Goal: Task Accomplishment & Management: Complete application form

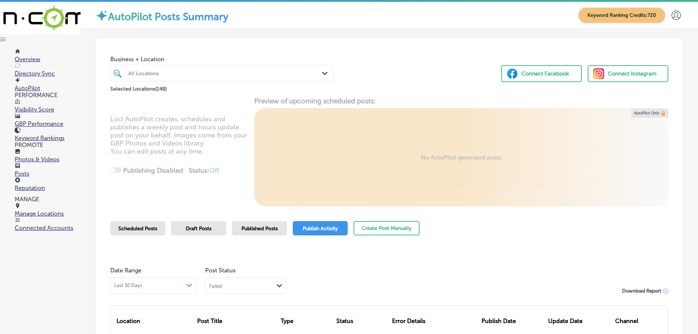
click at [131, 230] on span "Scheduled Posts" at bounding box center [137, 228] width 39 height 6
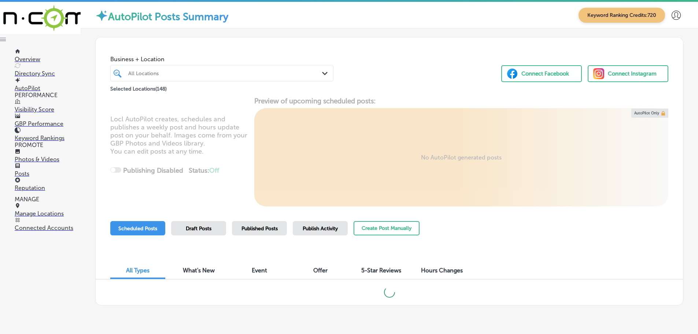
click at [322, 71] on div "Path Created with Sketch." at bounding box center [326, 74] width 8 height 8
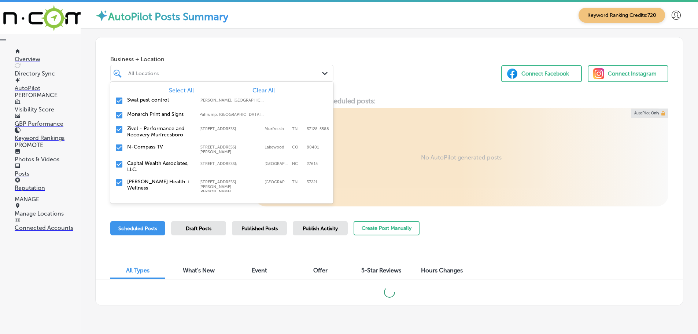
click at [259, 91] on span "Clear All" at bounding box center [263, 90] width 22 height 7
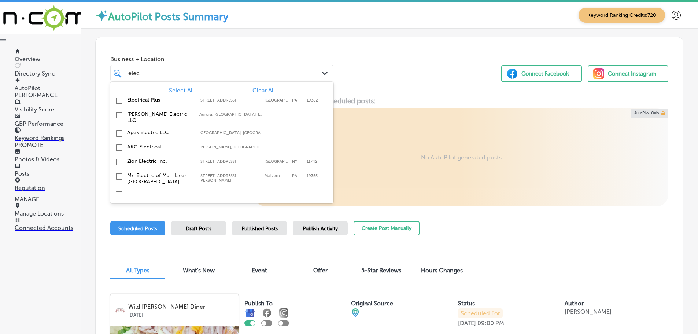
click at [149, 95] on div "Electrical Plus [STREET_ADDRESS] [STREET_ADDRESS]" at bounding box center [221, 101] width 223 height 14
type input "elec"
click at [359, 88] on div "Business + Location option [STREET_ADDRESS]. option [STREET_ADDRESS]. 8 results…" at bounding box center [389, 65] width 587 height 56
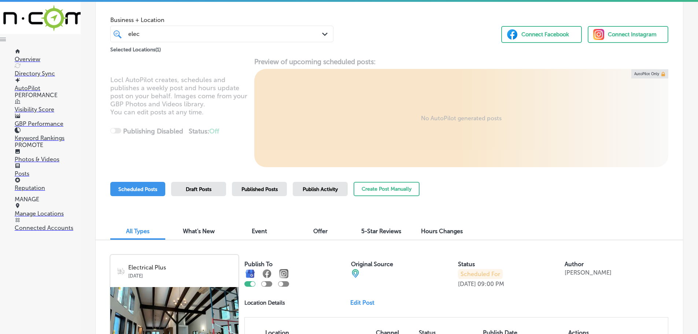
scroll to position [93, 0]
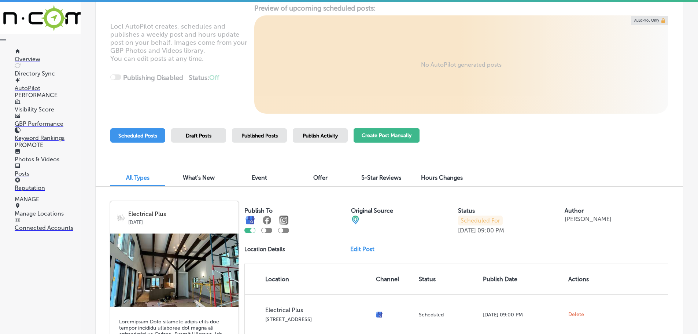
click at [378, 136] on button "Create Post Manually" at bounding box center [386, 135] width 66 height 14
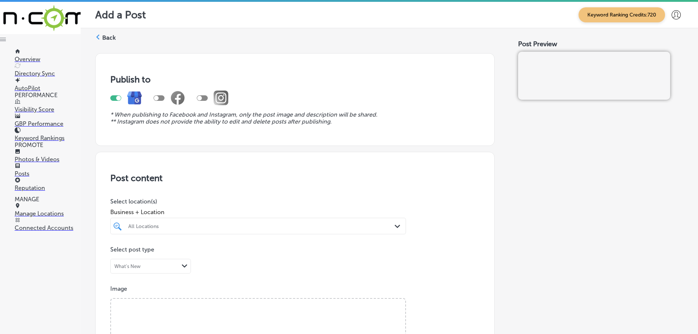
scroll to position [73, 0]
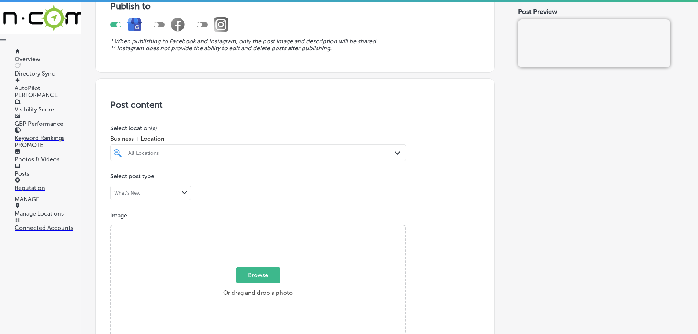
click at [382, 152] on div "All Locations" at bounding box center [261, 152] width 267 height 6
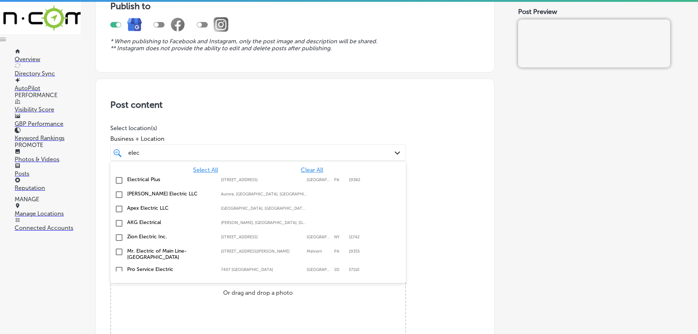
click at [150, 179] on label "Electrical Plus" at bounding box center [170, 179] width 86 height 6
type input "elec"
click at [223, 133] on div "Business + Location option [STREET_ADDRESS]. option [STREET_ADDRESS]. 8 results…" at bounding box center [257, 145] width 295 height 29
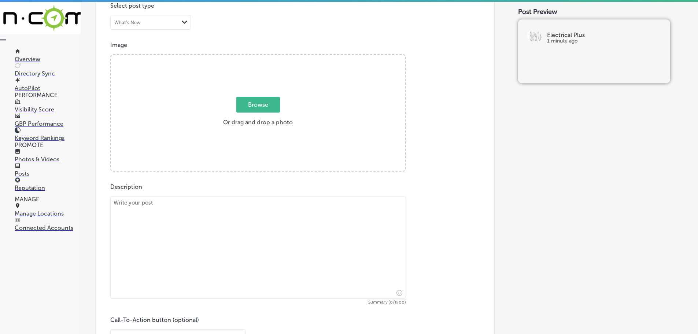
scroll to position [256, 0]
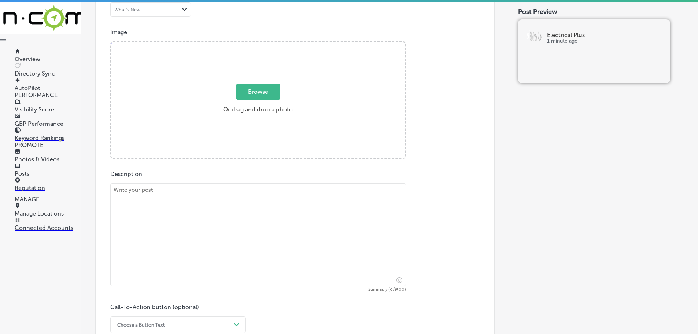
click at [207, 217] on textarea at bounding box center [257, 234] width 295 height 103
paste textarea "At Electrical Plus, we specialize in electrical panel upgrades to improve the e…"
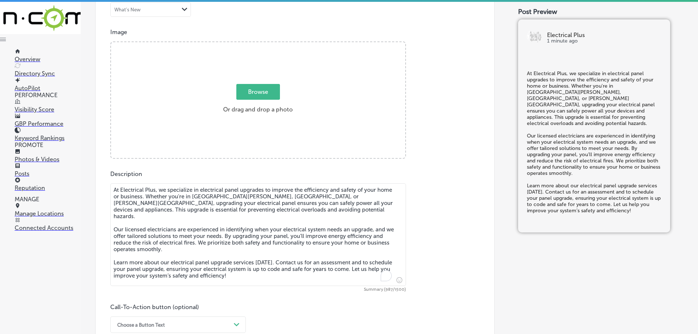
type textarea "At Electrical Plus, we specialize in electrical panel upgrades to improve the e…"
click at [247, 92] on span "Browse" at bounding box center [258, 92] width 44 height 16
click at [247, 44] on input "Browse Or drag and drop a photo" at bounding box center [258, 43] width 294 height 2
type input "C:\fakepath\136324189_10157508339286969_6727547535574831907_n.jpg"
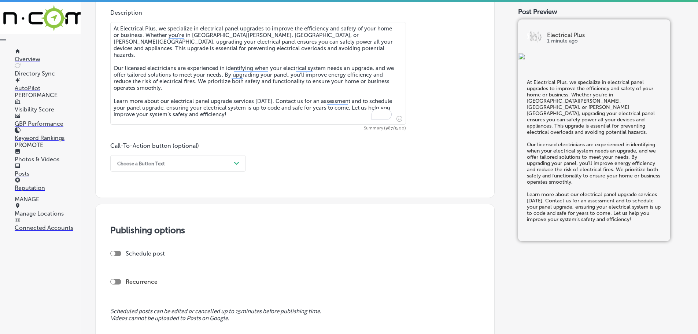
scroll to position [439, 0]
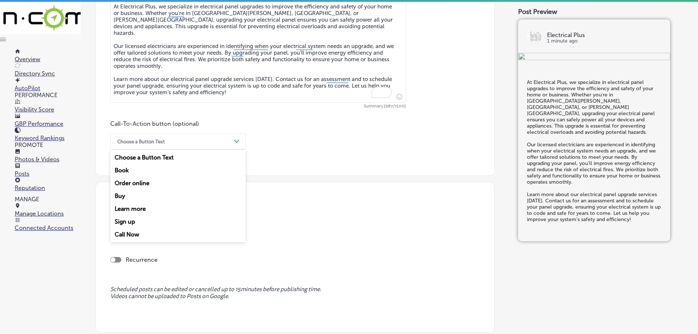
click at [229, 140] on div "Choose a Button Text" at bounding box center [172, 140] width 117 height 11
click at [137, 207] on div "Learn more" at bounding box center [177, 208] width 135 height 13
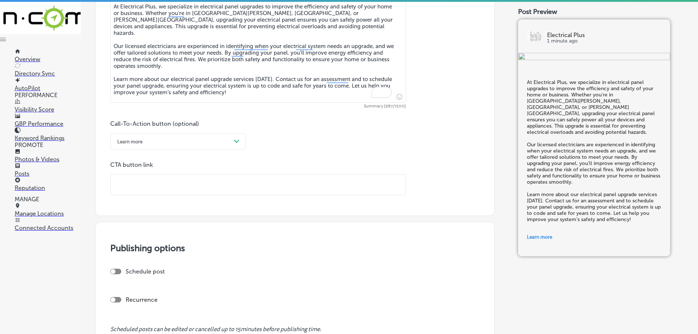
click at [156, 190] on input "text" at bounding box center [258, 184] width 295 height 20
paste input "[URL][DOMAIN_NAME]"
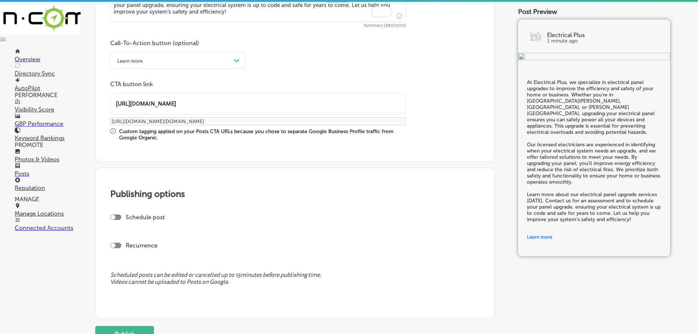
scroll to position [583, 0]
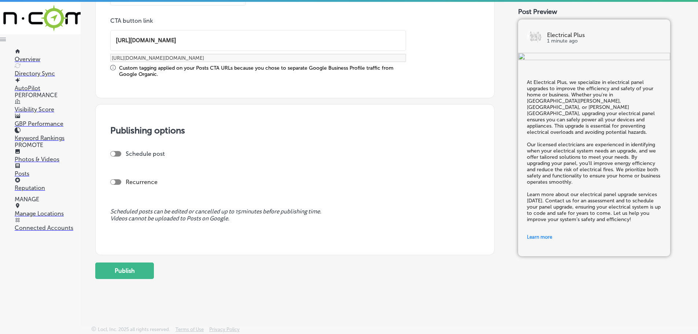
click at [118, 153] on div at bounding box center [115, 153] width 11 height 5
type input "[URL][DOMAIN_NAME]"
checkbox input "true"
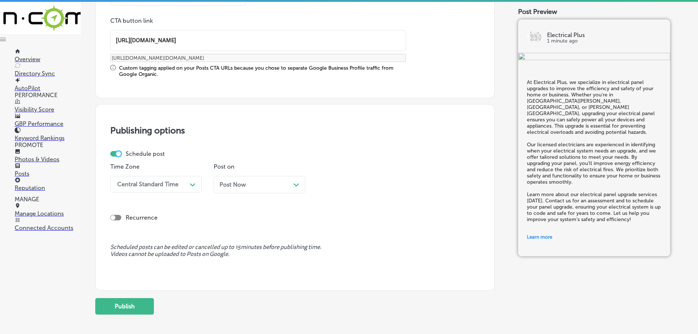
click at [181, 183] on div "Central Standard Time" at bounding box center [150, 184] width 73 height 13
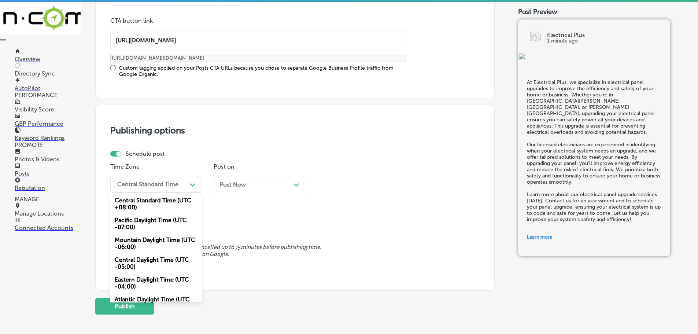
drag, startPoint x: 142, startPoint y: 243, endPoint x: 172, endPoint y: 220, distance: 37.3
click at [143, 242] on div "Mountain Daylight Time (UTC -06:00)" at bounding box center [156, 243] width 92 height 20
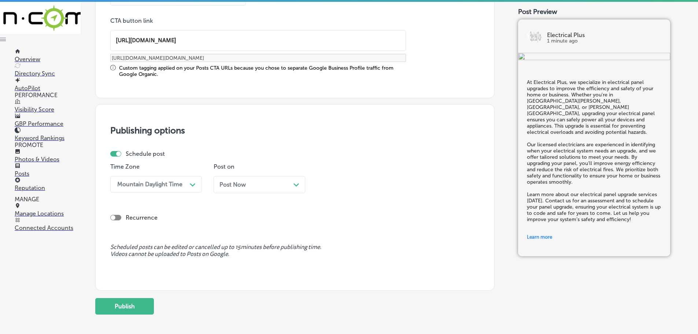
click at [293, 183] on div "Post Now Path Created with Sketch." at bounding box center [259, 184] width 80 height 7
click at [354, 184] on div "01:45 PM" at bounding box center [356, 184] width 73 height 13
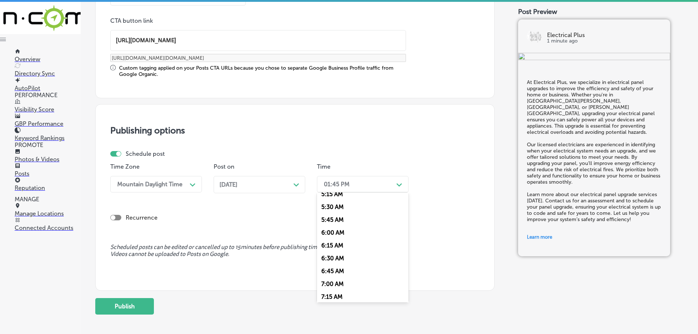
scroll to position [293, 0]
click at [337, 264] on div "7:00 AM" at bounding box center [363, 266] width 92 height 13
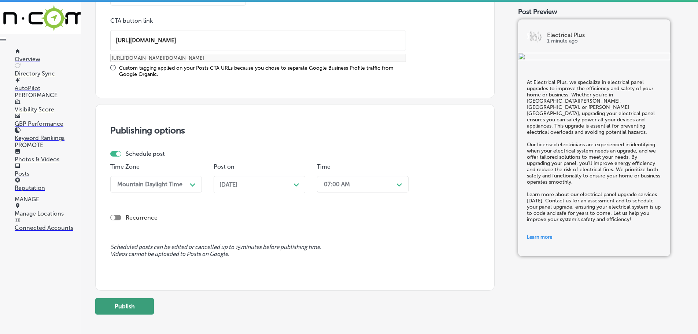
click at [127, 309] on button "Publish" at bounding box center [124, 306] width 59 height 16
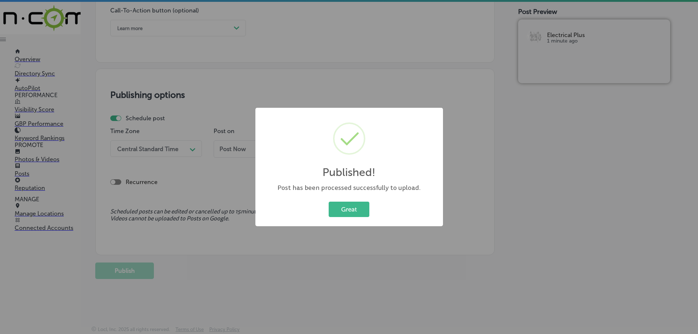
scroll to position [553, 0]
click at [354, 208] on button "Great" at bounding box center [348, 208] width 41 height 15
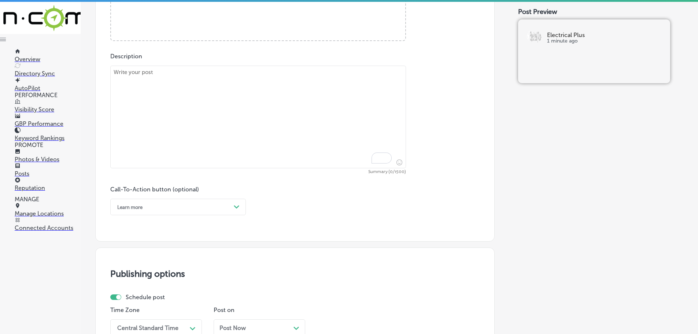
scroll to position [333, 0]
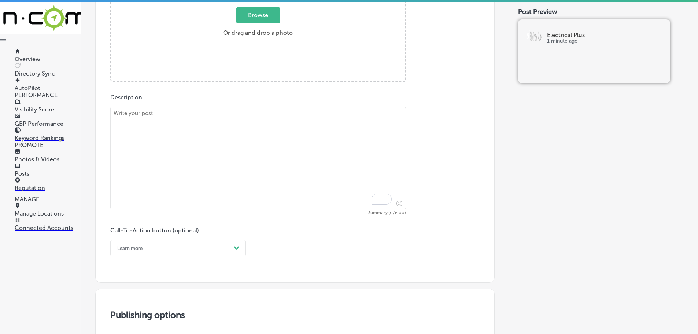
click at [176, 125] on textarea "To enrich screen reader interactions, please activate Accessibility in Grammarl…" at bounding box center [257, 158] width 295 height 103
paste textarea "Lighting installation is an essential part of creating the right atmosphere for…"
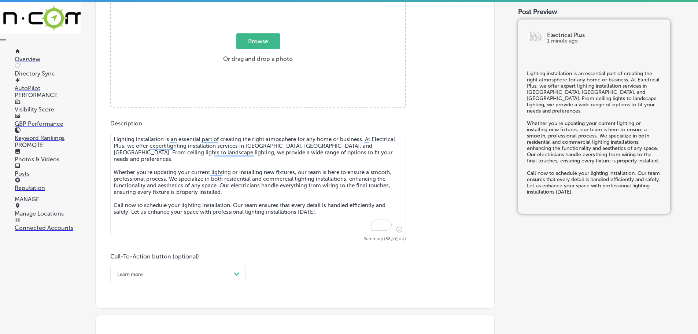
scroll to position [296, 0]
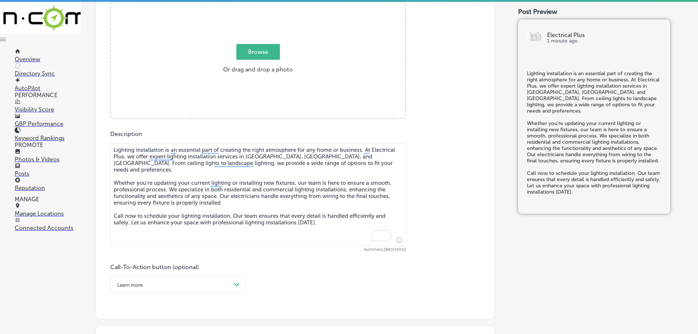
type textarea "Lighting installation is an essential part of creating the right atmosphere for…"
click at [261, 51] on span "Browse" at bounding box center [258, 52] width 44 height 16
click at [261, 4] on input "Browse Or drag and drop a photo" at bounding box center [258, 3] width 294 height 2
type input "C:\fakepath\139497960_10157531986681969_1755457299935373477_n.png"
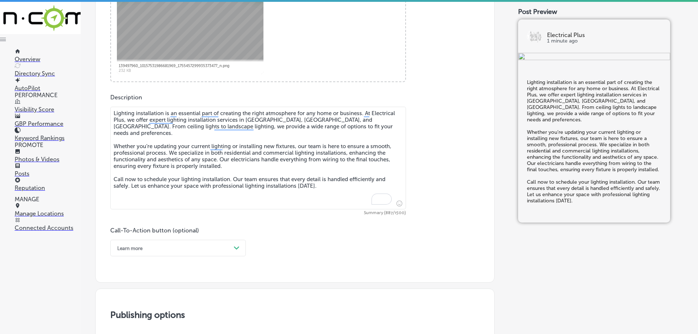
click at [233, 248] on div "Learn more Path Created with Sketch." at bounding box center [177, 247] width 135 height 16
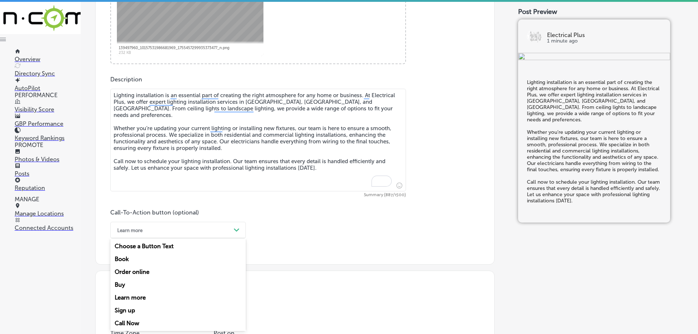
click at [126, 320] on div "Call Now" at bounding box center [177, 322] width 135 height 13
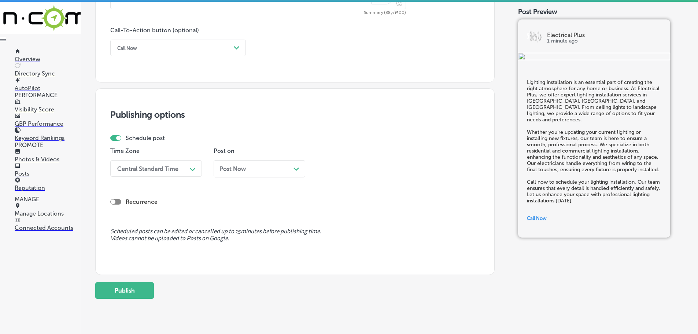
scroll to position [534, 0]
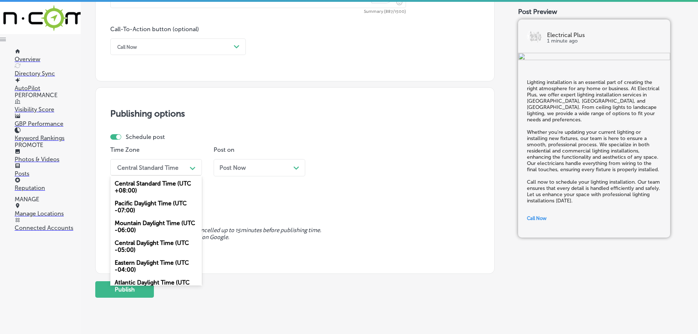
click at [171, 162] on div "Central Standard Time" at bounding box center [150, 167] width 73 height 13
click at [151, 226] on div "Mountain Daylight Time (UTC -06:00)" at bounding box center [156, 226] width 92 height 20
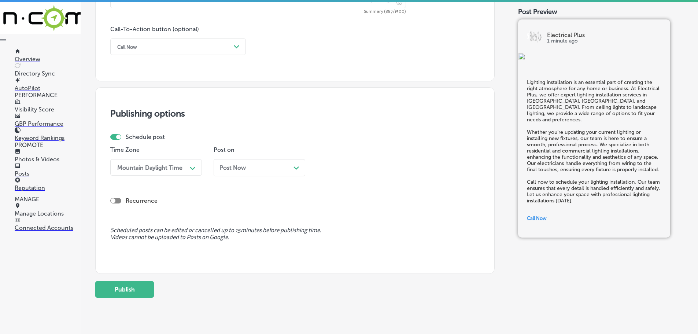
click at [296, 167] on icon "Path Created with Sketch." at bounding box center [295, 167] width 5 height 3
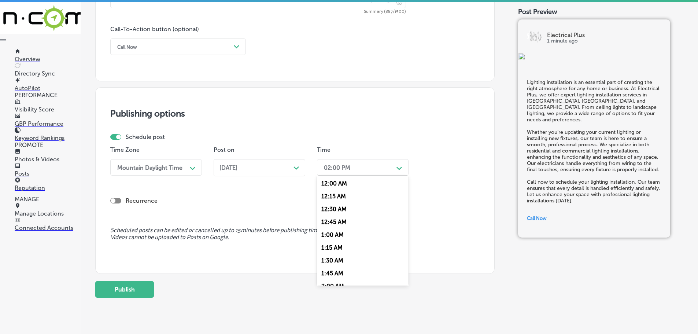
click at [376, 170] on div "02:00 PM" at bounding box center [356, 167] width 73 height 13
drag, startPoint x: 333, startPoint y: 211, endPoint x: 321, endPoint y: 217, distance: 14.3
click at [333, 210] on div "7:00 AM" at bounding box center [363, 212] width 92 height 13
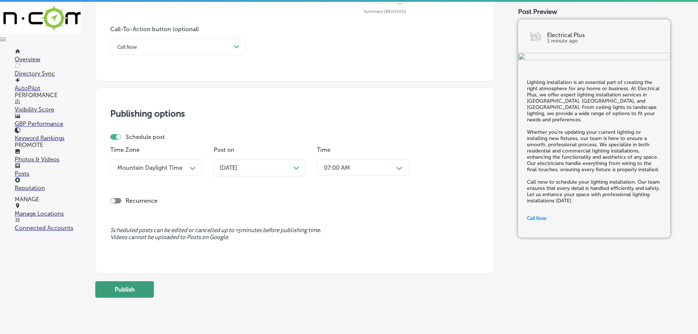
click at [118, 294] on button "Publish" at bounding box center [124, 289] width 59 height 16
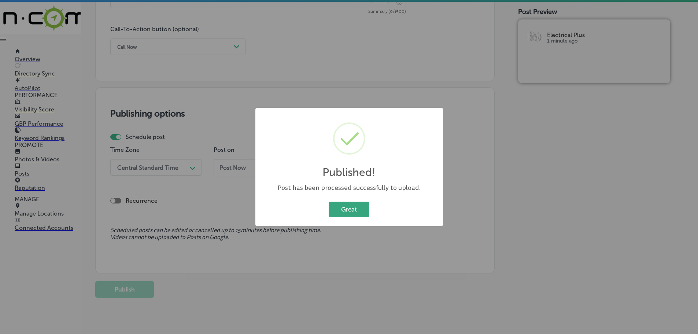
click at [360, 204] on button "Great" at bounding box center [348, 208] width 41 height 15
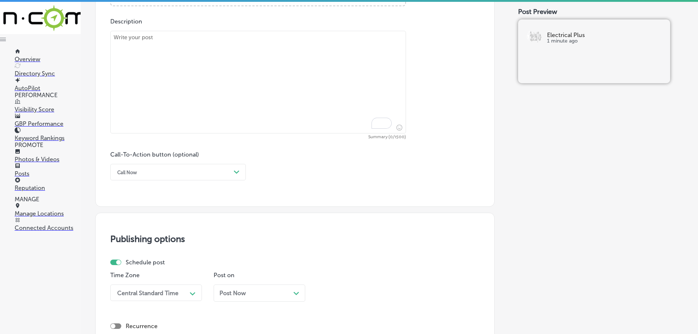
scroll to position [351, 0]
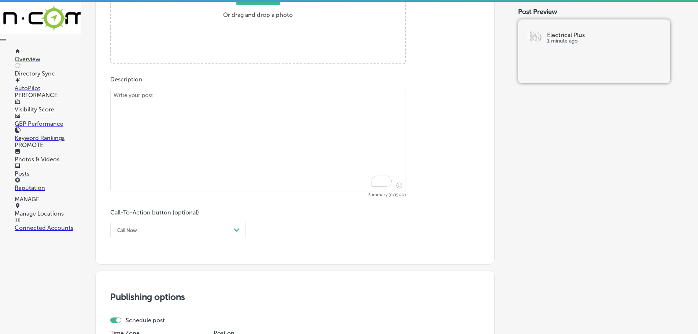
click at [167, 109] on textarea "To enrich screen reader interactions, please activate Accessibility in Grammarl…" at bounding box center [257, 140] width 295 height 103
paste textarea "At Electrical Plus, we offer residential and commercial electrical services to …"
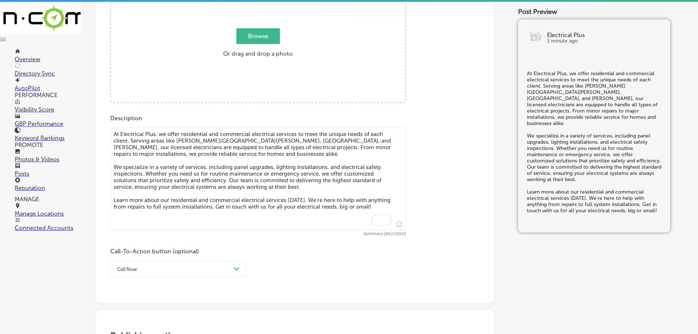
scroll to position [278, 0]
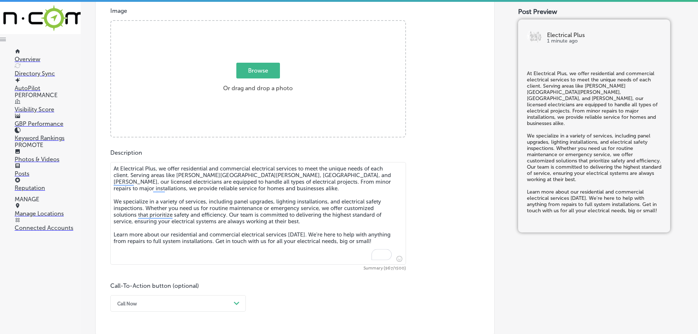
type textarea "At Electrical Plus, we offer residential and commercial electrical services to …"
click at [249, 69] on span "Browse" at bounding box center [258, 71] width 44 height 16
click at [249, 23] on input "Browse Or drag and drop a photo" at bounding box center [258, 22] width 294 height 2
type input "C:\fakepath\143639520_10157561227586969_1725921294600371939_n.jpg"
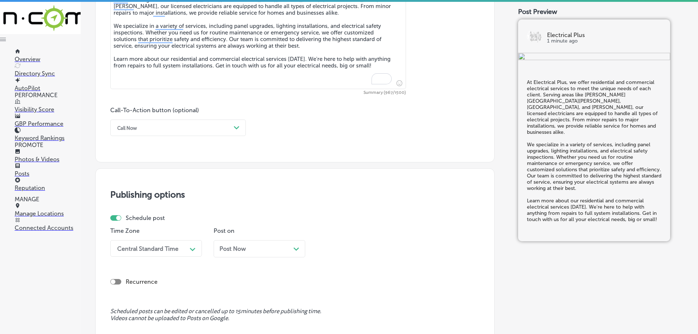
scroll to position [461, 0]
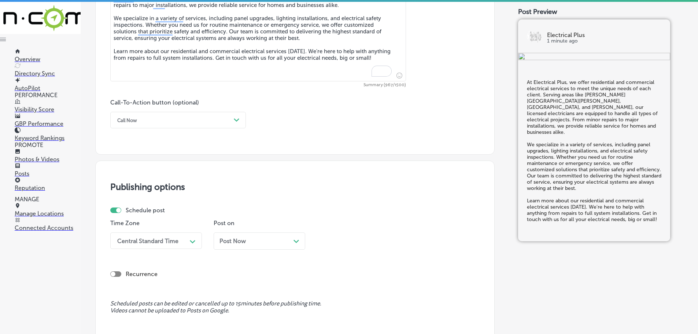
click at [226, 116] on div "Call Now" at bounding box center [172, 119] width 117 height 11
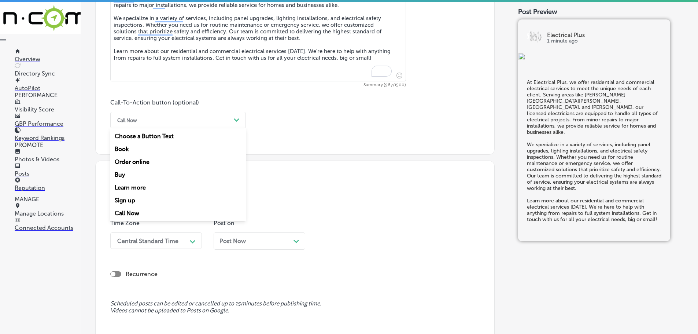
click at [137, 187] on div "Learn more" at bounding box center [177, 187] width 135 height 13
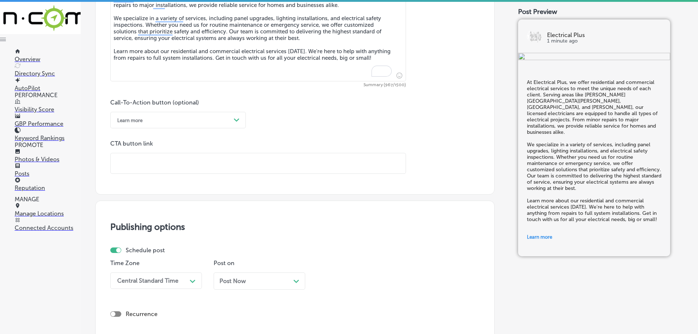
click at [158, 163] on input "text" at bounding box center [258, 163] width 295 height 20
paste input "[URL][DOMAIN_NAME]"
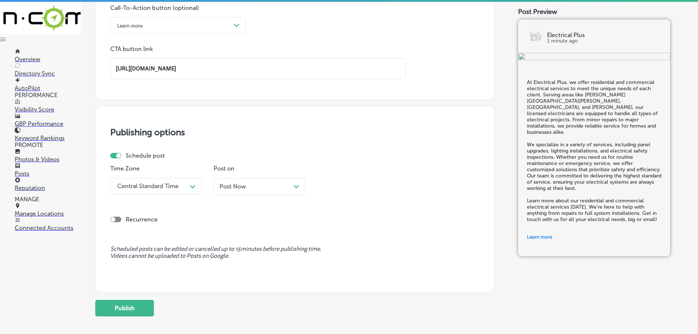
scroll to position [570, 0]
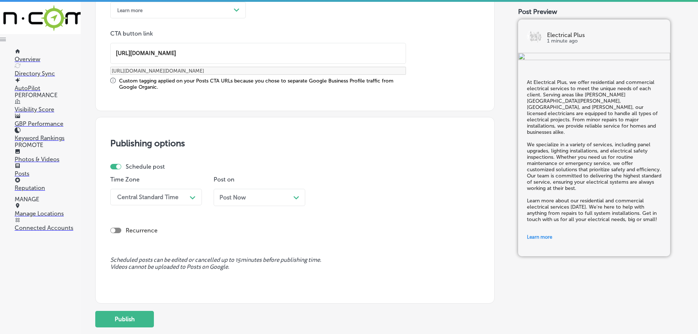
type input "[URL][DOMAIN_NAME]"
click at [186, 174] on div "Schedule post Time Zone Central Standard Time Path Created with Sketch. Post on…" at bounding box center [291, 187] width 363 height 48
click at [187, 196] on div "Path Created with Sketch." at bounding box center [193, 197] width 12 height 12
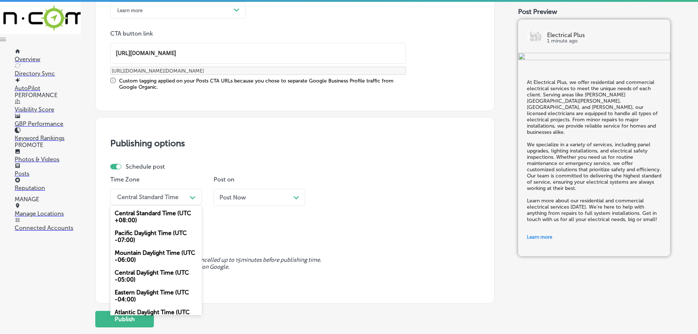
drag, startPoint x: 142, startPoint y: 254, endPoint x: 175, endPoint y: 246, distance: 33.8
click at [142, 253] on div "Mountain Daylight Time (UTC -06:00)" at bounding box center [156, 256] width 92 height 20
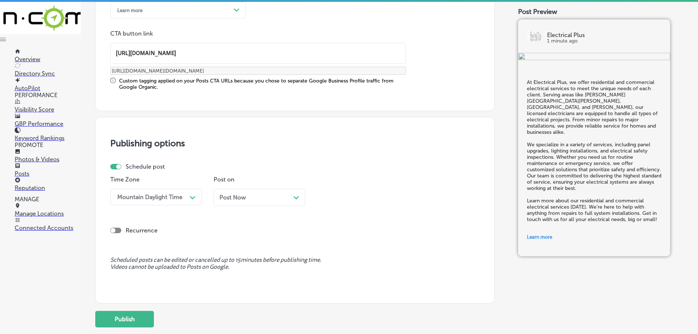
click at [294, 196] on polygon at bounding box center [295, 197] width 5 height 3
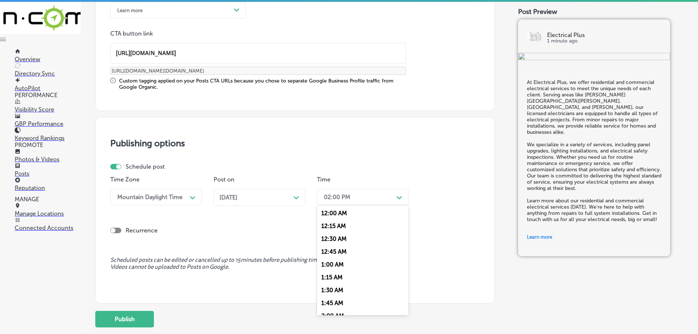
click at [363, 198] on div "02:00 PM" at bounding box center [356, 196] width 73 height 13
click at [332, 276] on div "7:00 AM" at bounding box center [363, 278] width 92 height 13
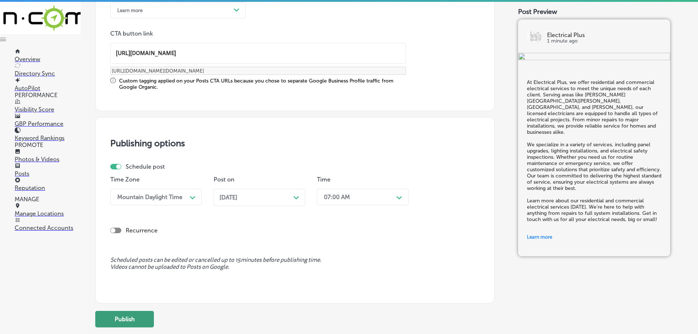
click at [105, 321] on button "Publish" at bounding box center [124, 318] width 59 height 16
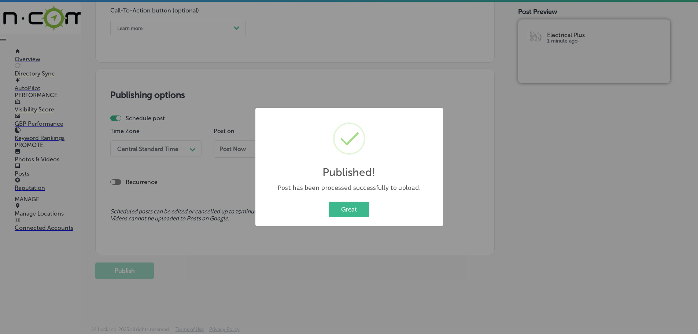
scroll to position [553, 0]
click at [348, 209] on button "Great" at bounding box center [348, 208] width 41 height 15
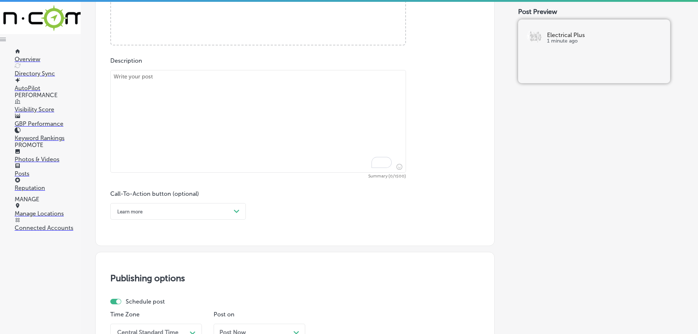
scroll to position [333, 0]
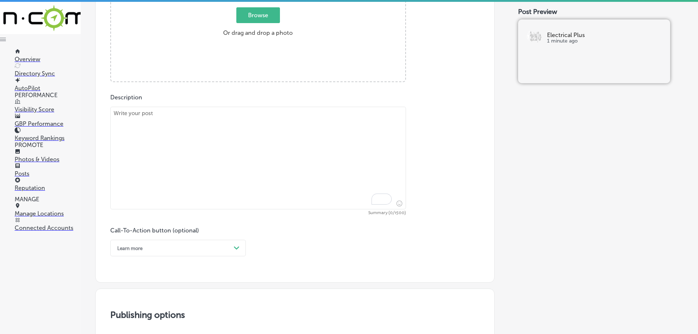
click at [194, 133] on textarea "To enrich screen reader interactions, please activate Accessibility in Grammarl…" at bounding box center [257, 158] width 295 height 103
paste textarea "Safety is a top priority, especially when it comes to children and electrical s…"
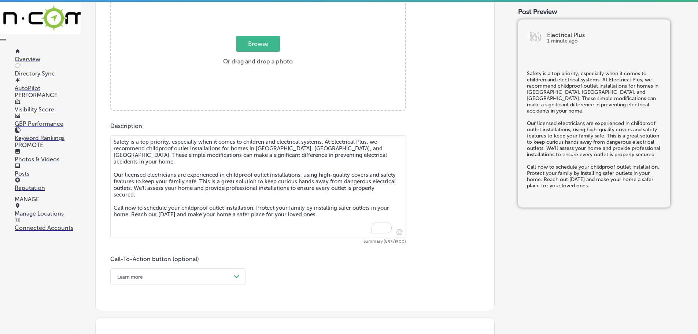
scroll to position [296, 0]
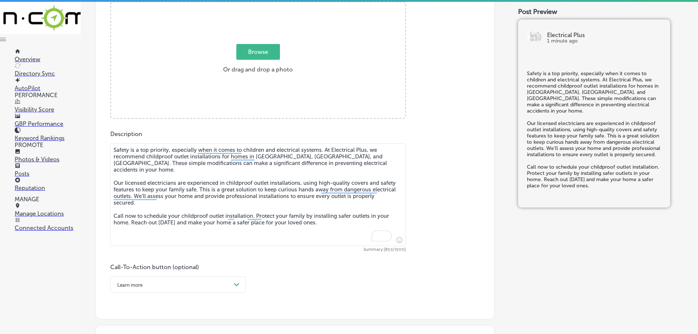
type textarea "Safety is a top priority, especially when it comes to children and electrical s…"
click at [259, 55] on span "Browse" at bounding box center [258, 52] width 44 height 16
click at [259, 4] on input "Browse Or drag and drop a photo" at bounding box center [258, 3] width 294 height 2
type input "C:\fakepath\139935821_10157536582991969_3014922888185893706_n.png"
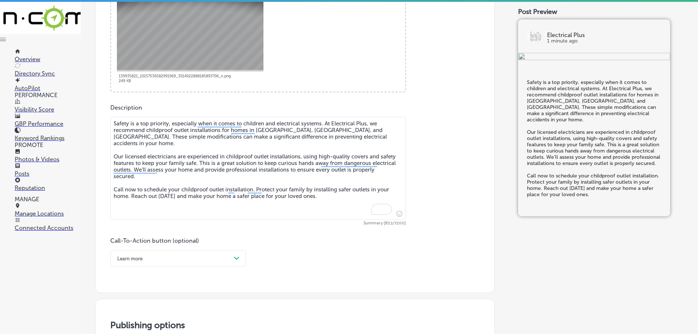
scroll to position [333, 0]
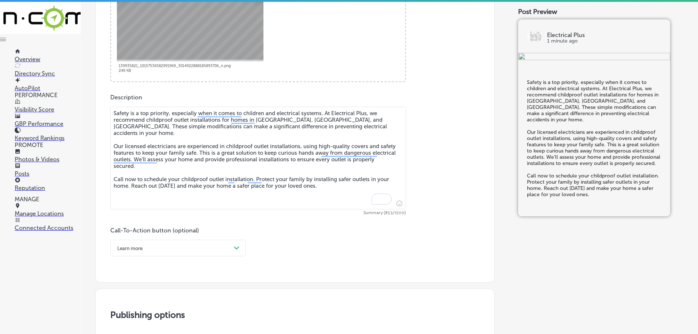
click at [232, 246] on div "Learn more Path Created with Sketch." at bounding box center [177, 247] width 135 height 16
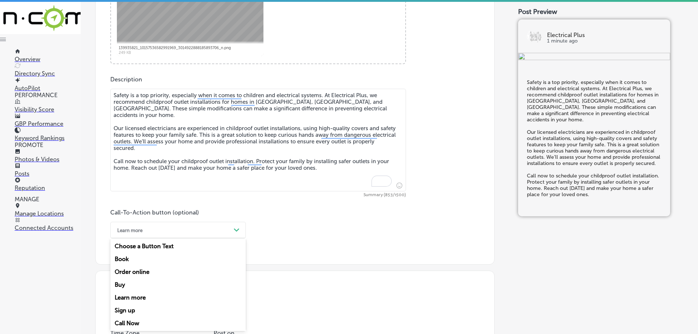
click at [124, 321] on div "Call Now" at bounding box center [177, 322] width 135 height 13
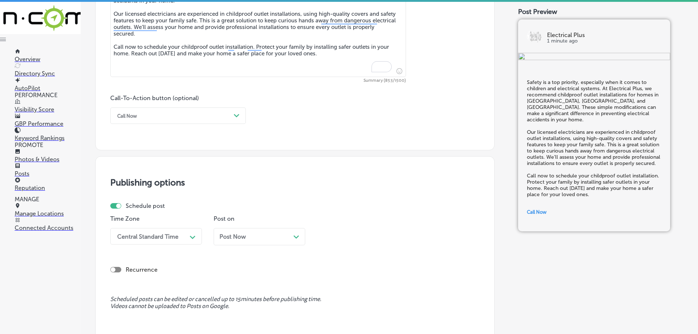
scroll to position [497, 0]
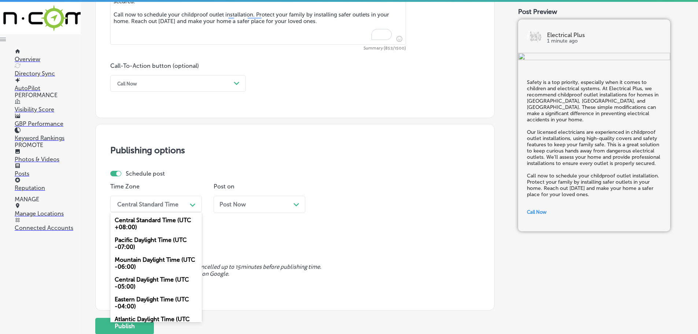
click at [170, 205] on div "Central Standard Time" at bounding box center [147, 203] width 61 height 7
click at [141, 262] on div "Mountain Daylight Time (UTC -06:00)" at bounding box center [156, 263] width 92 height 20
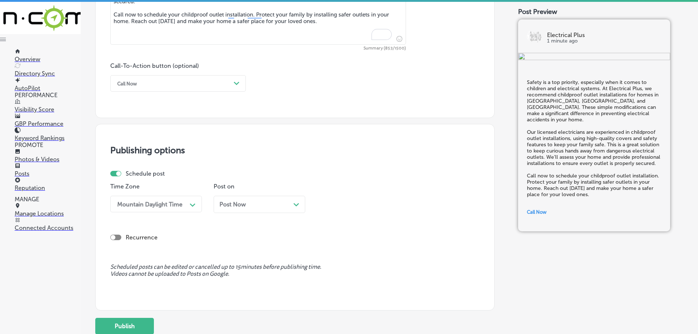
click at [293, 203] on icon "Path Created with Sketch." at bounding box center [295, 204] width 5 height 3
click at [393, 208] on div "02:00 PM" at bounding box center [356, 203] width 73 height 13
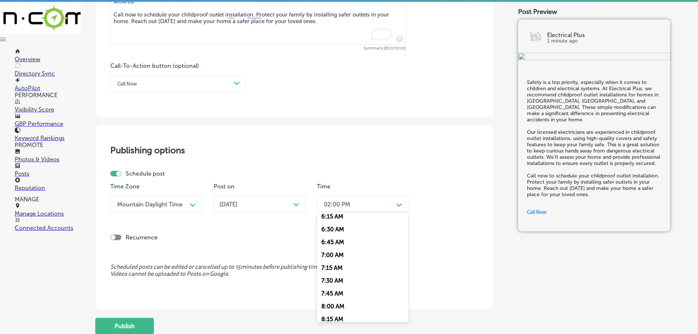
scroll to position [330, 0]
click at [334, 249] on div "7:00 AM" at bounding box center [363, 249] width 92 height 13
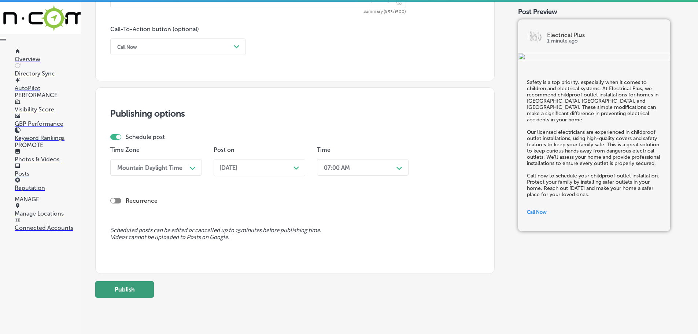
click at [117, 293] on button "Publish" at bounding box center [124, 289] width 59 height 16
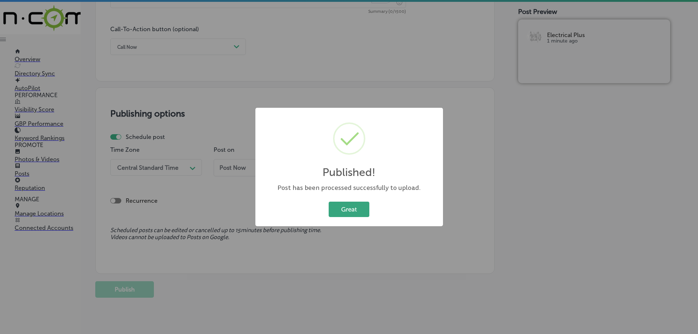
click at [346, 203] on button "Great" at bounding box center [348, 208] width 41 height 15
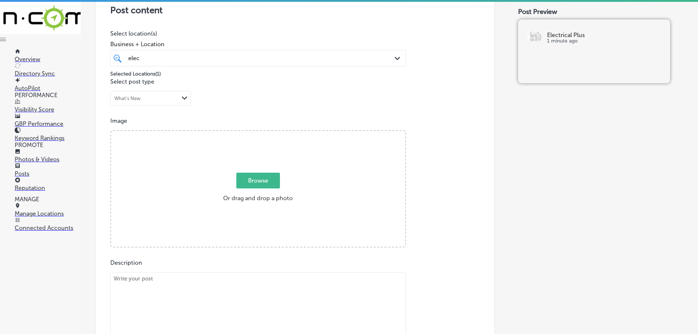
scroll to position [241, 0]
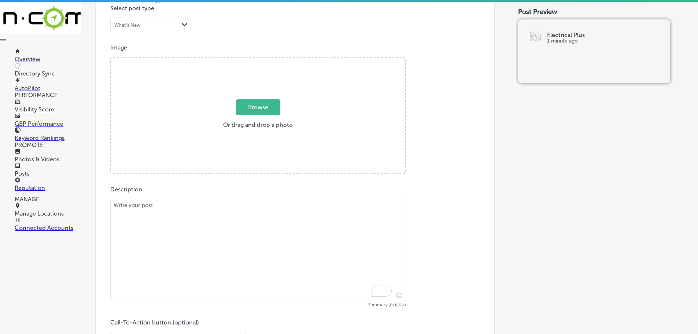
click at [209, 216] on textarea "To enrich screen reader interactions, please activate Accessibility in Grammarl…" at bounding box center [257, 249] width 295 height 103
paste textarea "When it comes to electrical work, hiring a licensed electrician is crucial to e…"
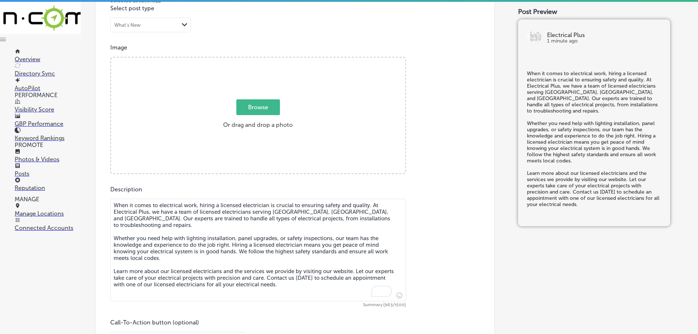
type textarea "When it comes to electrical work, hiring a licensed electrician is crucial to e…"
click at [265, 105] on span "Browse" at bounding box center [258, 107] width 44 height 16
click at [265, 60] on input "Browse Or drag and drop a photo" at bounding box center [258, 58] width 294 height 2
type input "C:\fakepath\485157042_1158466309557632_1827589743579745375_n.jpg"
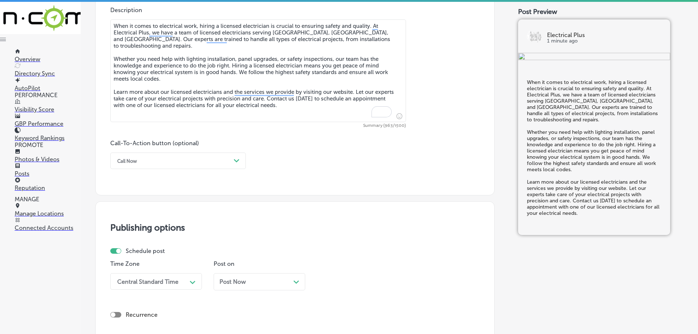
scroll to position [424, 0]
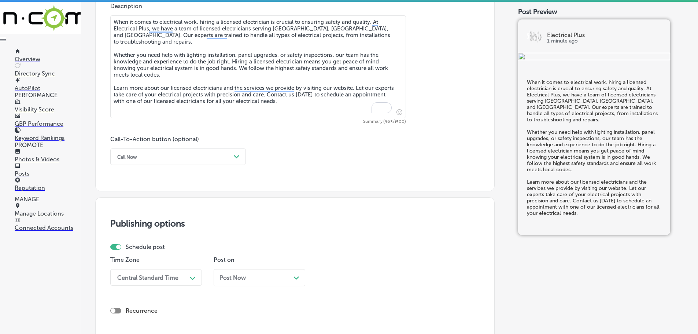
click at [225, 155] on div "Call Now" at bounding box center [172, 156] width 117 height 11
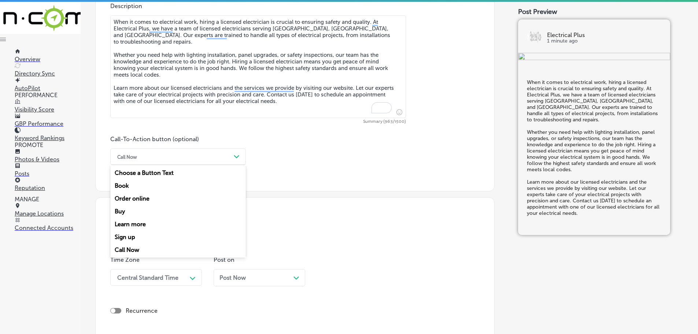
click at [129, 222] on div "Learn more" at bounding box center [177, 223] width 135 height 13
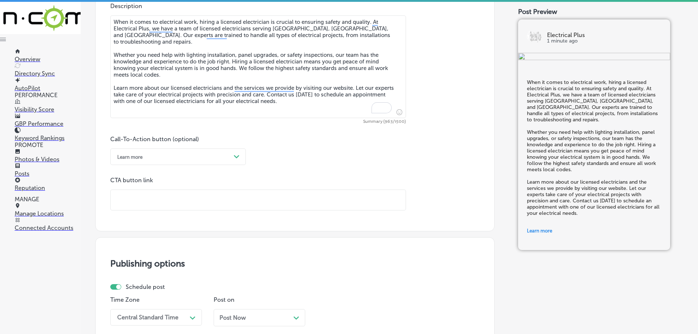
click at [164, 200] on input "text" at bounding box center [258, 200] width 295 height 20
paste input "[URL][DOMAIN_NAME]"
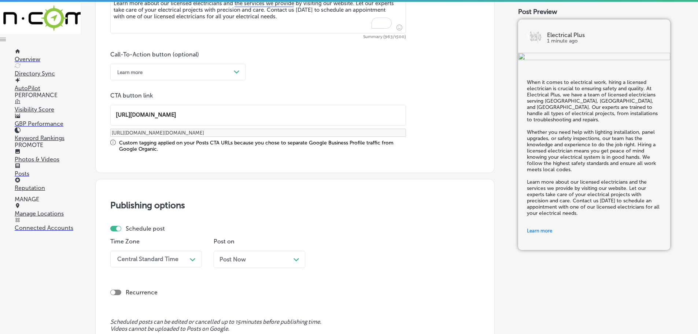
scroll to position [534, 0]
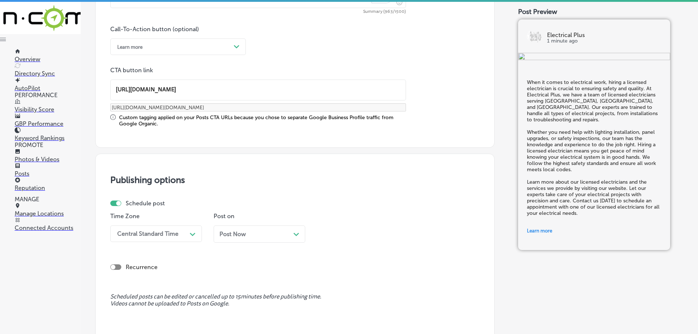
type input "[URL][DOMAIN_NAME]"
click at [174, 228] on div "Central Standard Time Path Created with Sketch." at bounding box center [156, 233] width 92 height 16
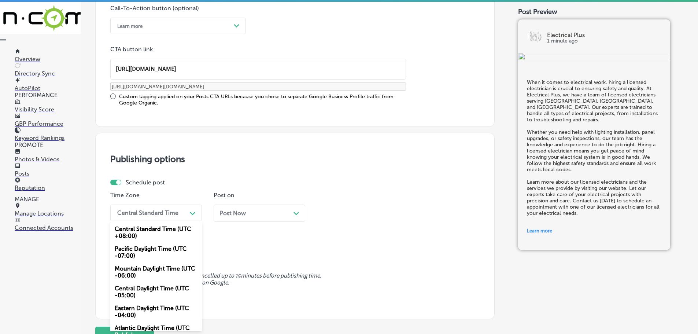
click at [135, 267] on div "Mountain Daylight Time (UTC -06:00)" at bounding box center [156, 272] width 92 height 20
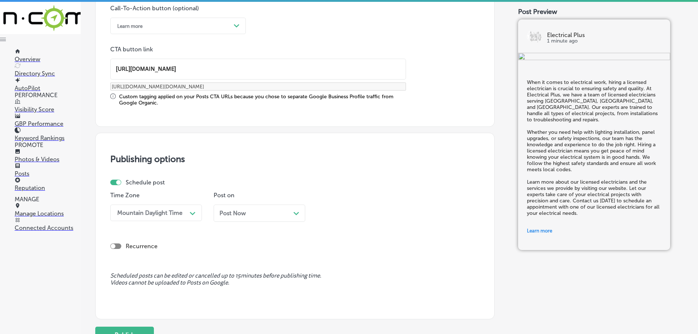
click at [300, 212] on div "Post Now Path Created with Sketch." at bounding box center [259, 212] width 92 height 17
click at [382, 210] on div "02:00 PM" at bounding box center [356, 212] width 73 height 13
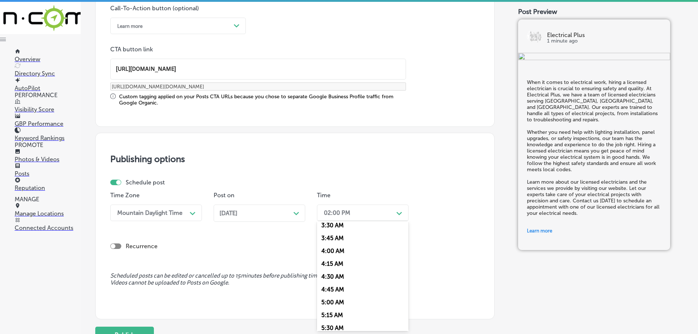
scroll to position [293, 0]
click at [333, 292] on div "7:00 AM" at bounding box center [363, 294] width 92 height 13
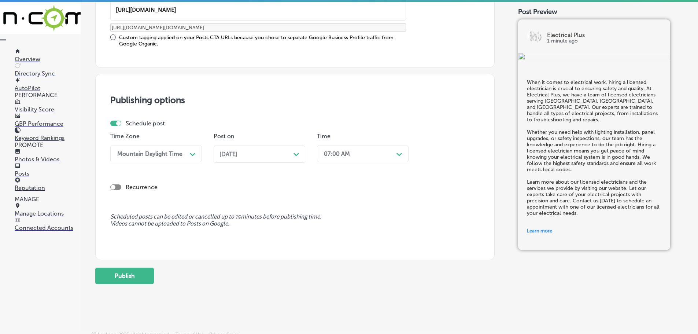
scroll to position [619, 0]
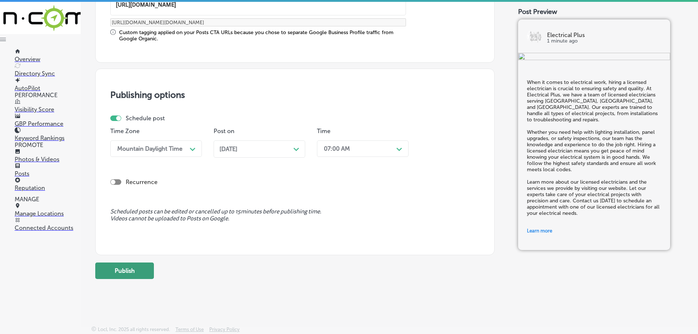
click at [140, 268] on button "Publish" at bounding box center [124, 270] width 59 height 16
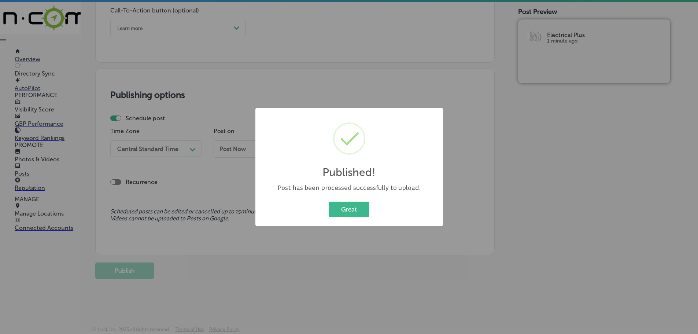
scroll to position [553, 0]
click at [350, 205] on button "Great" at bounding box center [348, 208] width 41 height 15
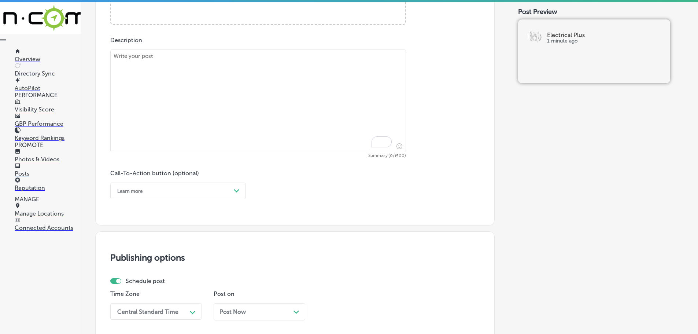
scroll to position [369, 0]
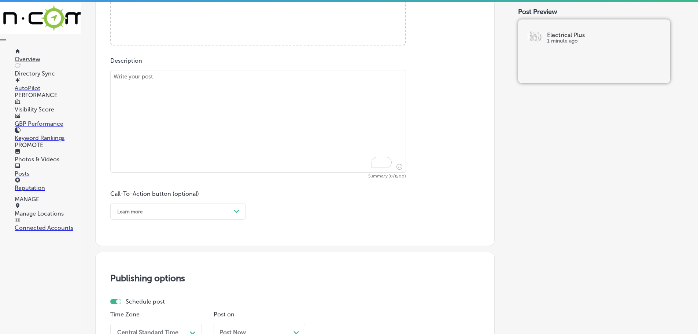
click at [194, 99] on textarea "To enrich screen reader interactions, please activate Accessibility in Grammarl…" at bounding box center [257, 121] width 295 height 103
paste textarea "CO detectors and smoke detectors are essential for keeping your home or busines…"
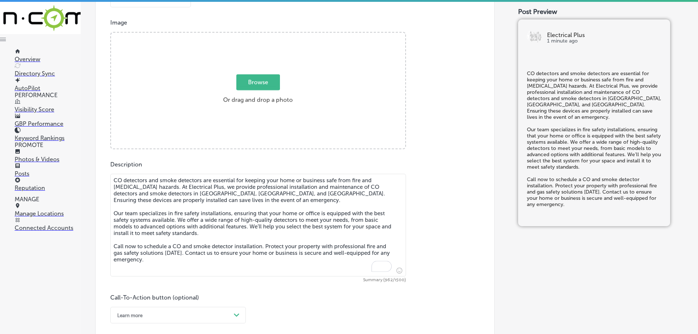
scroll to position [260, 0]
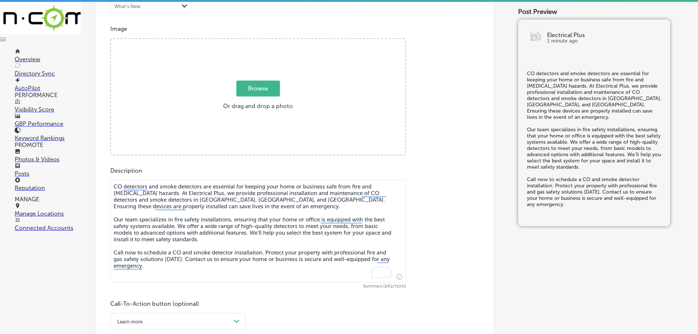
type textarea "CO detectors and smoke detectors are essential for keeping your home or busines…"
click at [251, 94] on span "Browse" at bounding box center [258, 89] width 44 height 16
click at [251, 41] on input "Browse Or drag and drop a photo" at bounding box center [258, 40] width 294 height 2
type input "C:\fakepath\473572415_10160448166016969_6690373297174254876_n.jpg"
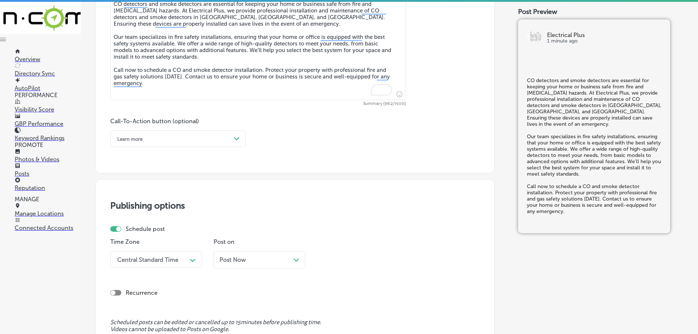
scroll to position [443, 0]
click at [230, 142] on div "Learn more" at bounding box center [172, 137] width 117 height 11
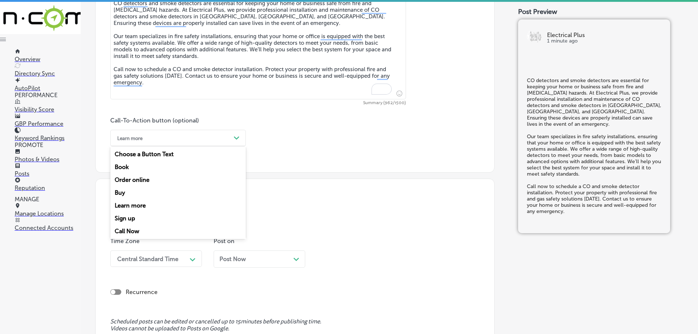
click at [133, 230] on div "Call Now" at bounding box center [177, 230] width 135 height 13
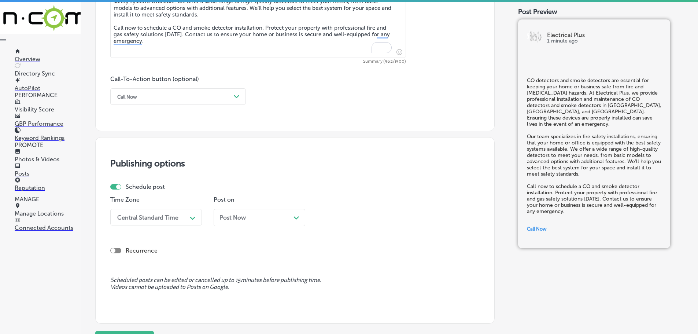
scroll to position [516, 0]
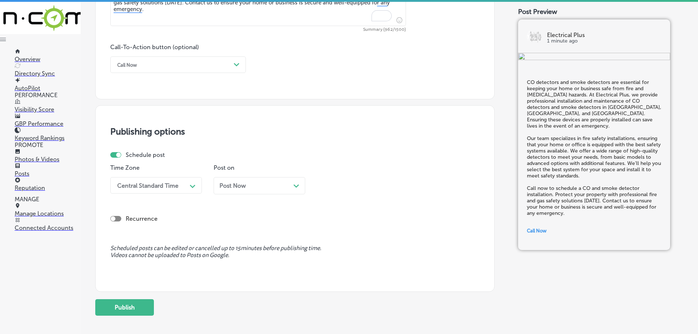
click at [184, 185] on div "Central Standard Time" at bounding box center [150, 185] width 73 height 13
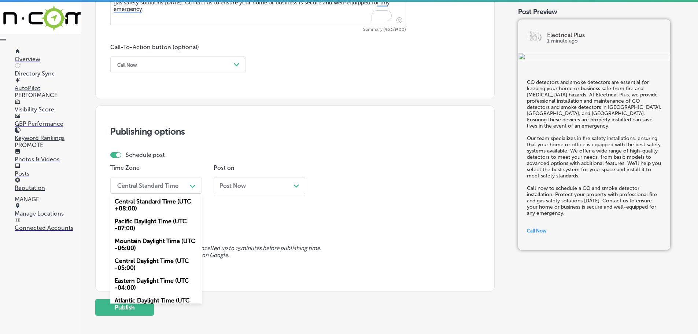
click at [134, 245] on div "Mountain Daylight Time (UTC -06:00)" at bounding box center [156, 244] width 92 height 20
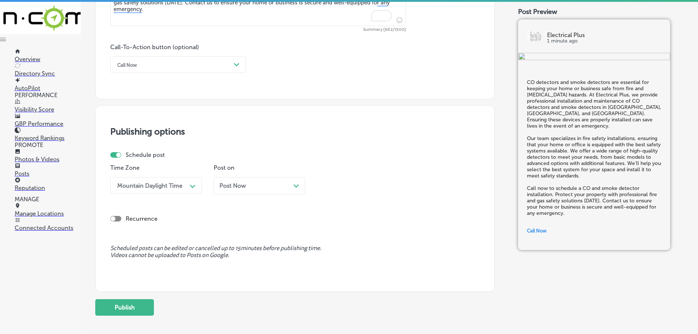
click at [298, 186] on icon "Path Created with Sketch." at bounding box center [295, 185] width 5 height 3
click at [394, 184] on div "Path Created with Sketch." at bounding box center [399, 185] width 12 height 12
click at [338, 229] on div "7:00 AM" at bounding box center [363, 230] width 92 height 13
click at [112, 309] on button "Publish" at bounding box center [124, 307] width 59 height 16
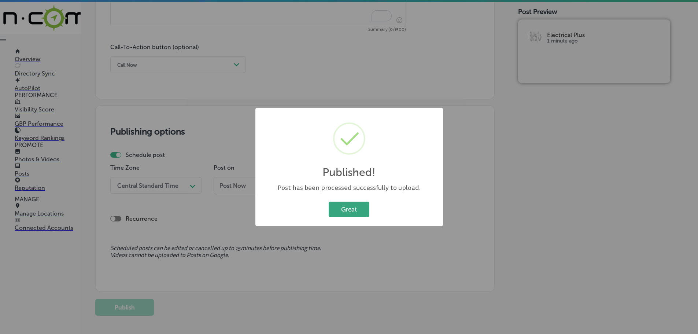
click at [342, 215] on button "Great" at bounding box center [348, 208] width 41 height 15
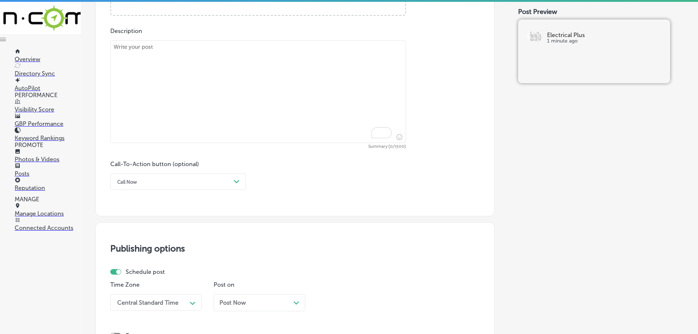
scroll to position [333, 0]
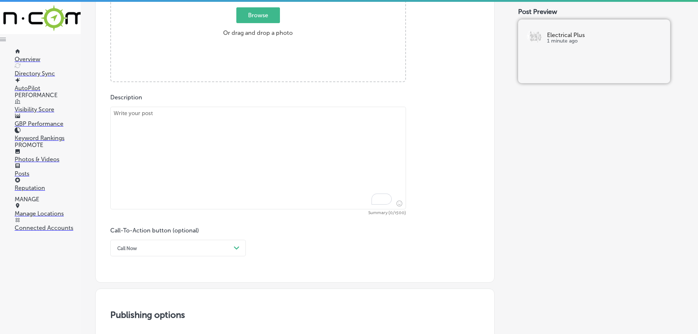
click at [138, 125] on textarea "To enrich screen reader interactions, please activate Accessibility in Grammarl…" at bounding box center [257, 158] width 295 height 103
paste textarea "At Electrical Plus, we offer expert ballast and bulb replacement services for b…"
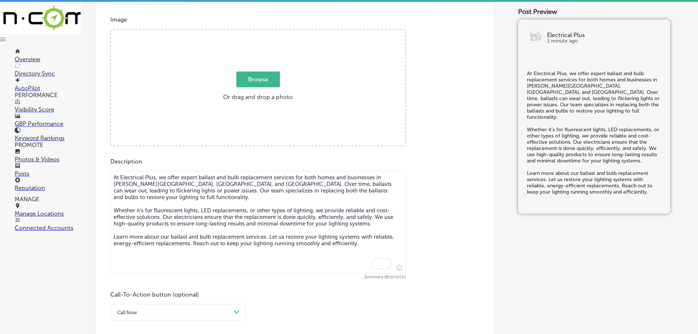
scroll to position [260, 0]
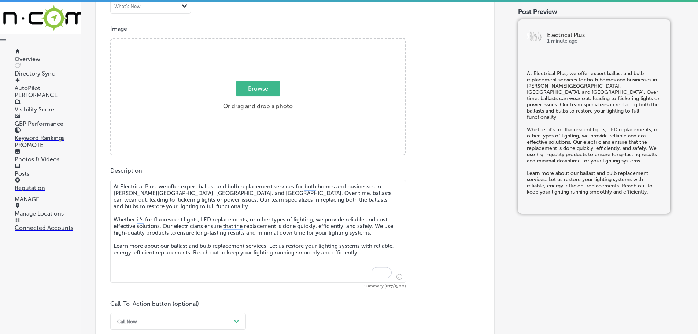
type textarea "At Electrical Plus, we offer expert ballast and bulb replacement services for b…"
click at [241, 92] on span "Browse" at bounding box center [258, 89] width 44 height 16
click at [241, 41] on input "Browse Or drag and drop a photo" at bounding box center [258, 40] width 294 height 2
type input "C:\fakepath\481783977_1147704243967172_5624551281806438787_n.jpg"
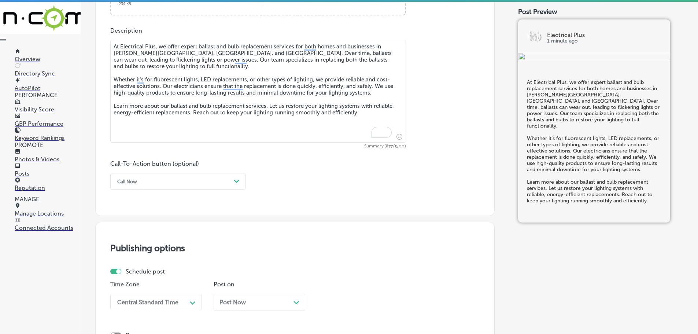
scroll to position [406, 0]
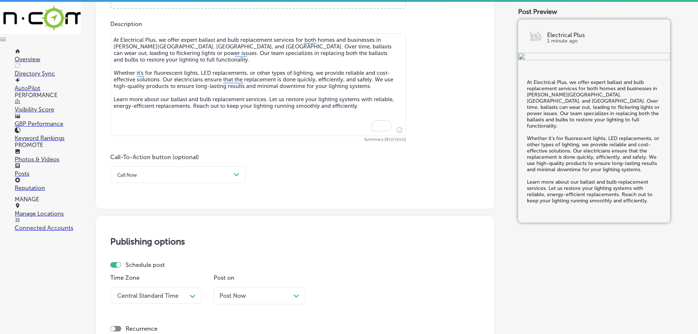
click at [231, 178] on div "Path Created with Sketch." at bounding box center [237, 175] width 12 height 12
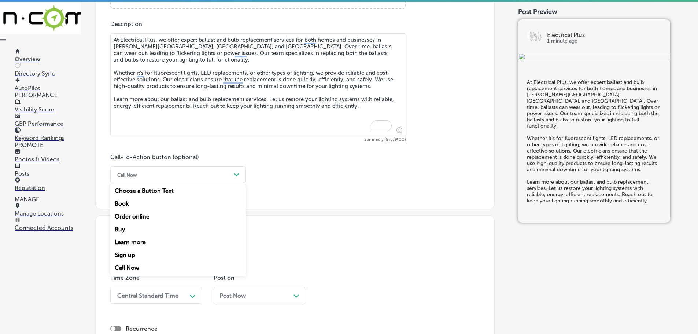
click at [132, 240] on div "Learn more" at bounding box center [177, 241] width 135 height 13
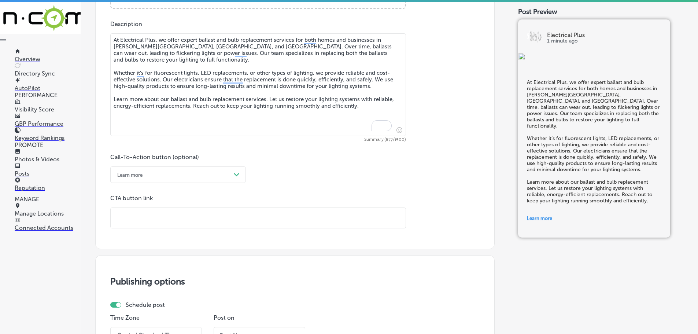
click at [148, 212] on input "text" at bounding box center [258, 218] width 295 height 20
paste input "[URL][DOMAIN_NAME]"
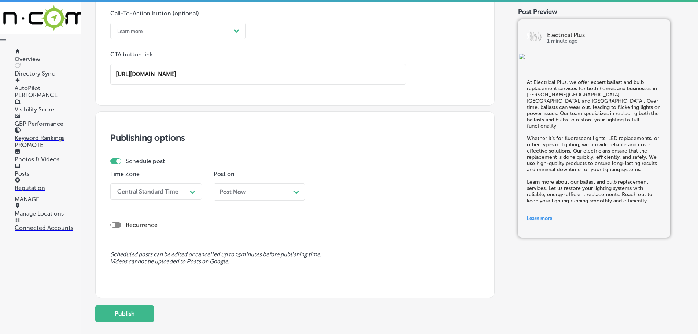
scroll to position [553, 0]
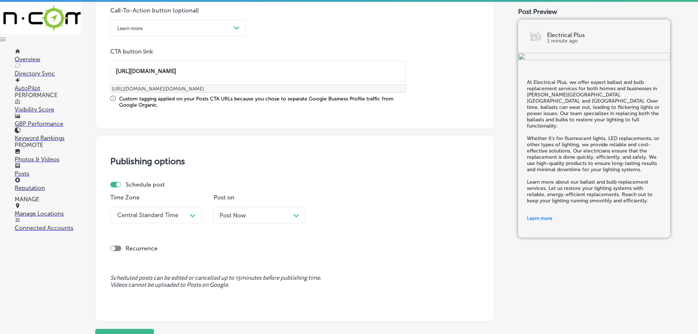
type input "[URL][DOMAIN_NAME]"
click at [193, 191] on div "Schedule post Time Zone Central Standard Time Path Created with Sketch. Post on…" at bounding box center [291, 205] width 363 height 48
click at [172, 213] on div "Central Standard Time" at bounding box center [147, 214] width 61 height 7
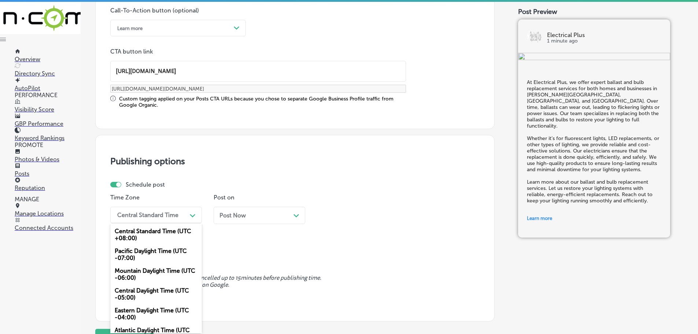
click at [146, 271] on div "Mountain Daylight Time (UTC -06:00)" at bounding box center [156, 274] width 92 height 20
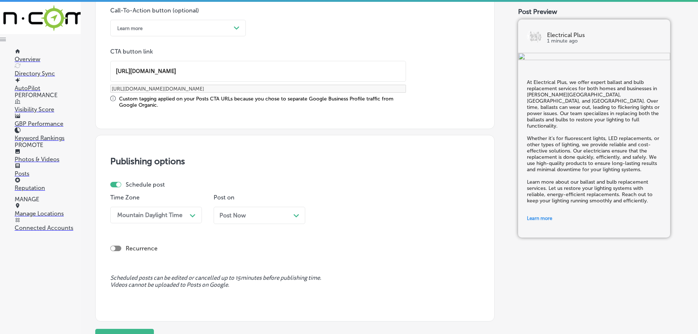
click at [301, 212] on div "Post Now Path Created with Sketch." at bounding box center [259, 215] width 92 height 17
click at [396, 213] on div "Path Created with Sketch." at bounding box center [399, 215] width 6 height 6
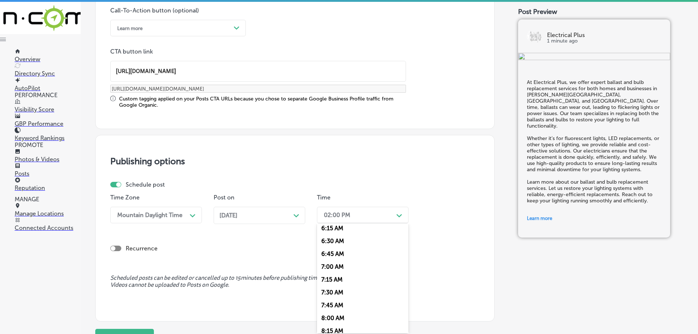
scroll to position [330, 0]
click at [335, 257] on div "7:00 AM" at bounding box center [363, 260] width 92 height 13
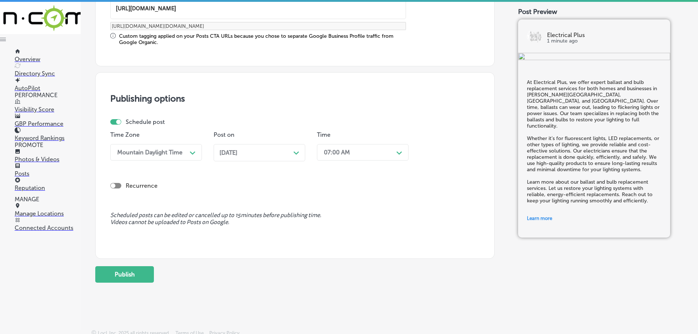
scroll to position [619, 0]
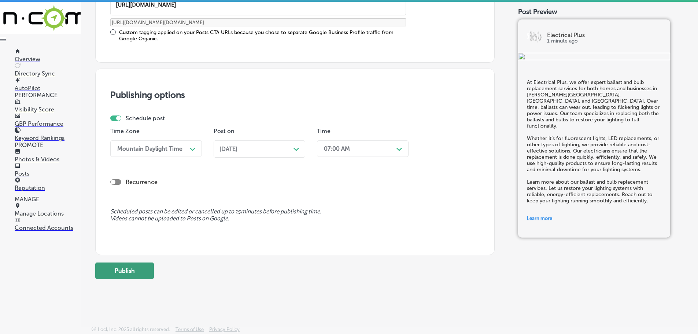
click at [141, 274] on button "Publish" at bounding box center [124, 270] width 59 height 16
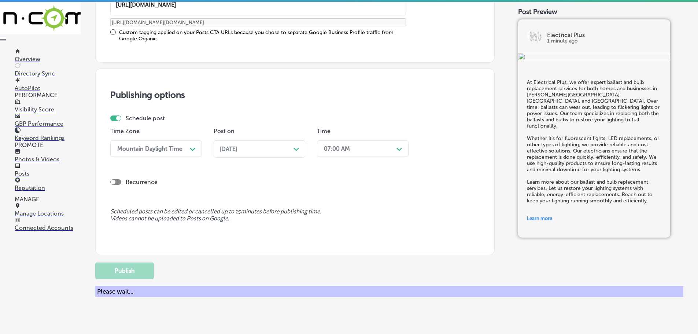
scroll to position [553, 0]
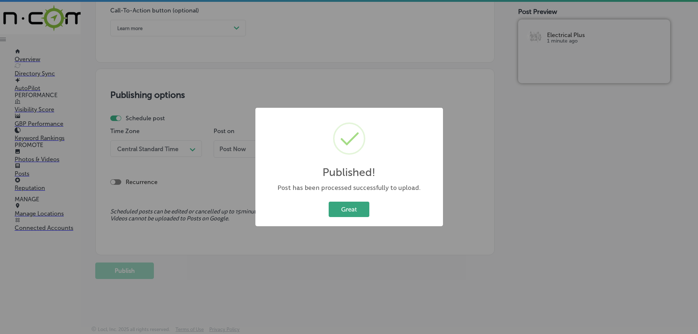
click at [349, 209] on button "Great" at bounding box center [348, 208] width 41 height 15
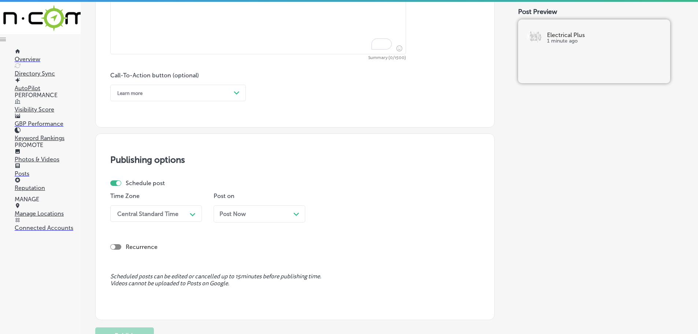
scroll to position [333, 0]
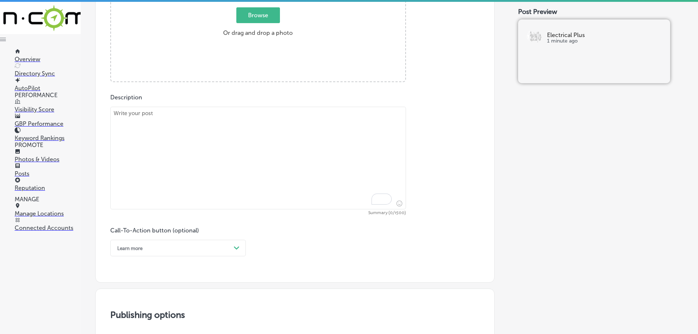
click at [183, 113] on textarea "To enrich screen reader interactions, please activate Accessibility in Grammarl…" at bounding box center [257, 158] width 295 height 103
paste textarea "Track and accent lighting are excellent ways to add elegance and functionality …"
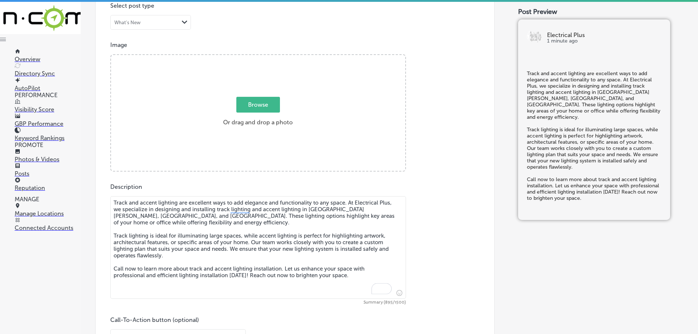
scroll to position [223, 0]
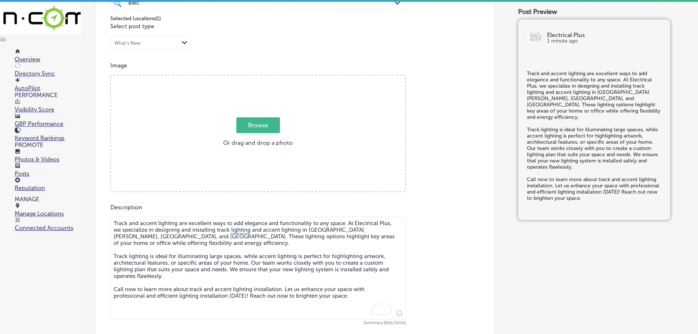
type textarea "Track and accent lighting are excellent ways to add elegance and functionality …"
click at [250, 128] on span "Browse" at bounding box center [258, 125] width 44 height 16
click at [250, 78] on input "Browse Or drag and drop a photo" at bounding box center [258, 76] width 294 height 2
type input "C:\fakepath\488050493_10160660422286969_6084006358444828062_n.jpg"
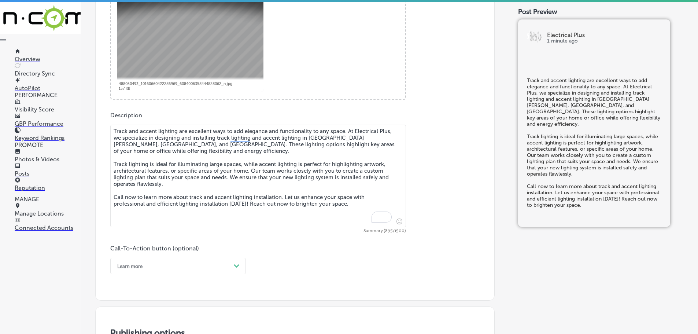
scroll to position [443, 0]
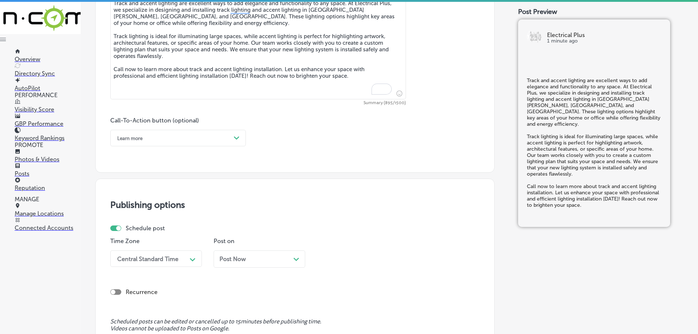
click at [229, 138] on div "Learn more" at bounding box center [172, 137] width 117 height 11
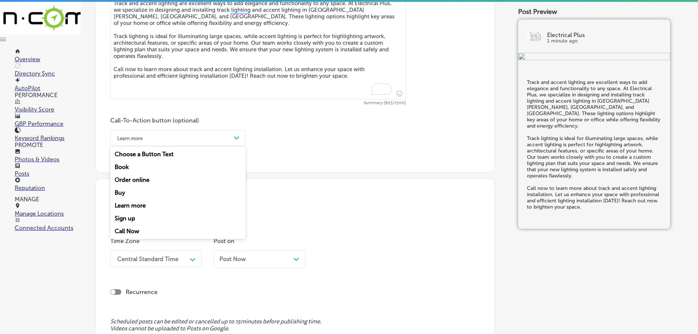
click at [130, 229] on div "Call Now" at bounding box center [177, 230] width 135 height 13
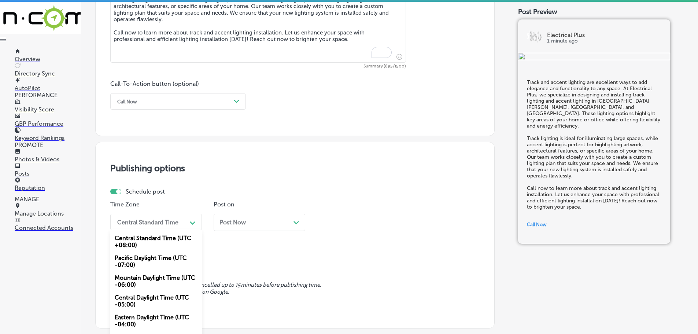
click at [187, 223] on div "option Mountain Daylight Time (UTC -06:00), selected. option Central Standard T…" at bounding box center [156, 221] width 92 height 16
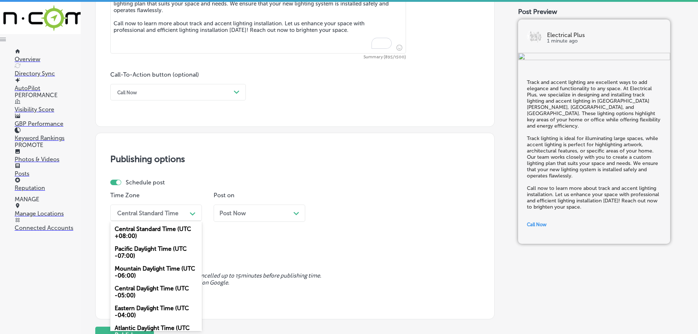
click at [153, 270] on div "Mountain Daylight Time (UTC -06:00)" at bounding box center [156, 272] width 92 height 20
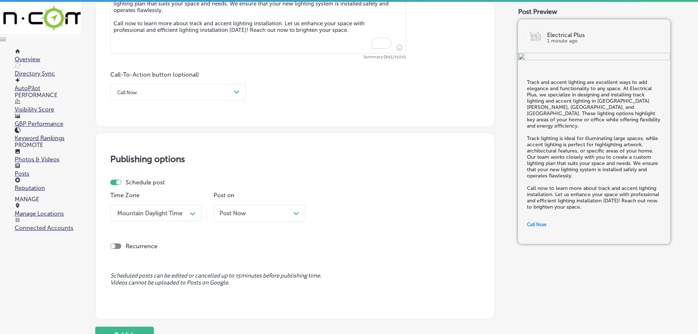
click at [295, 213] on icon "Path Created with Sketch." at bounding box center [295, 213] width 5 height 3
click at [395, 215] on div "Path Created with Sketch." at bounding box center [399, 213] width 12 height 12
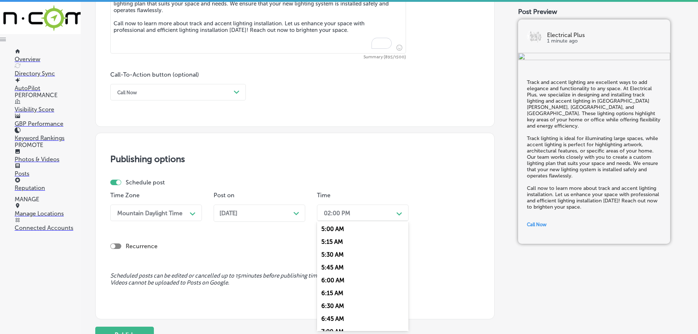
scroll to position [330, 0]
click at [332, 256] on div "7:00 AM" at bounding box center [363, 258] width 92 height 13
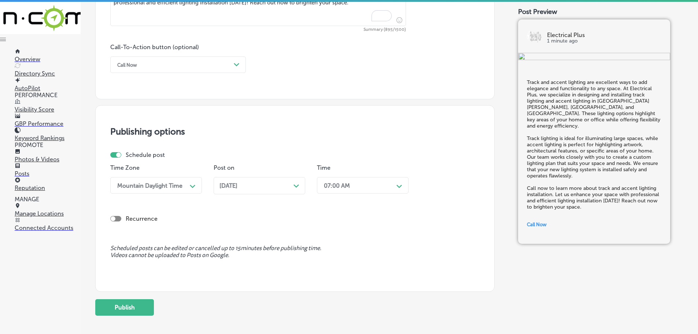
scroll to position [553, 0]
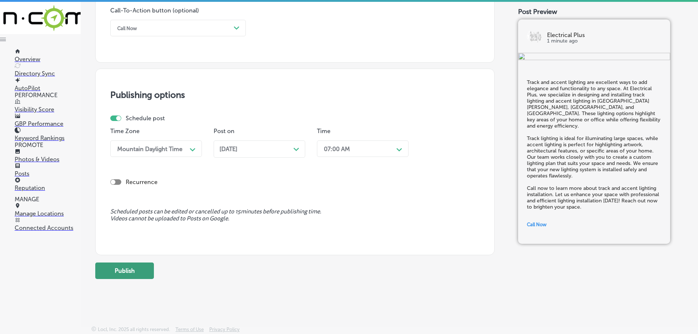
click at [123, 277] on button "Publish" at bounding box center [124, 270] width 59 height 16
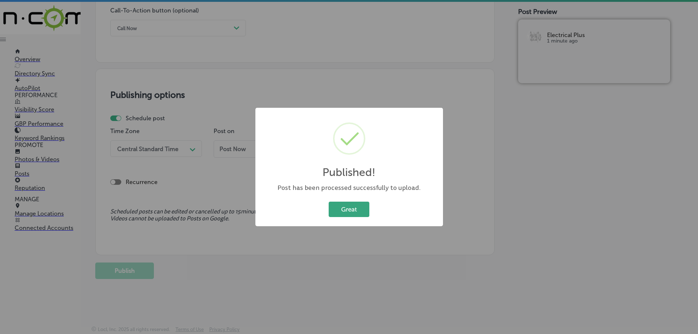
click at [360, 211] on button "Great" at bounding box center [348, 208] width 41 height 15
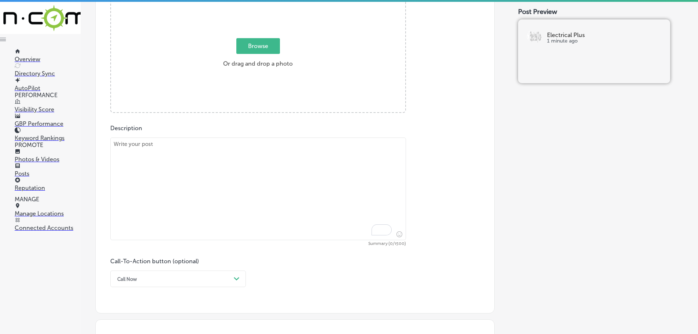
scroll to position [260, 0]
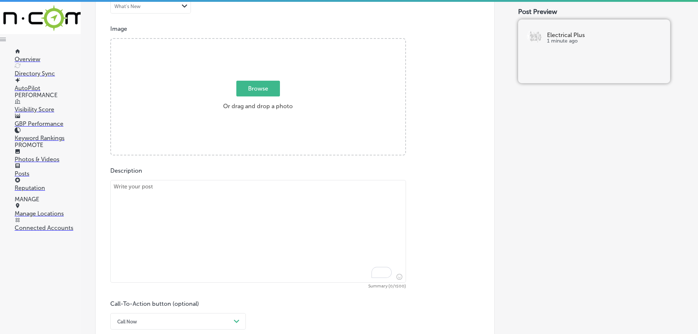
click at [206, 194] on textarea "To enrich screen reader interactions, please activate Accessibility in Grammarl…" at bounding box center [257, 231] width 295 height 103
paste textarea "Control your lighting with ease and efficiency using lighting controls from Ele…"
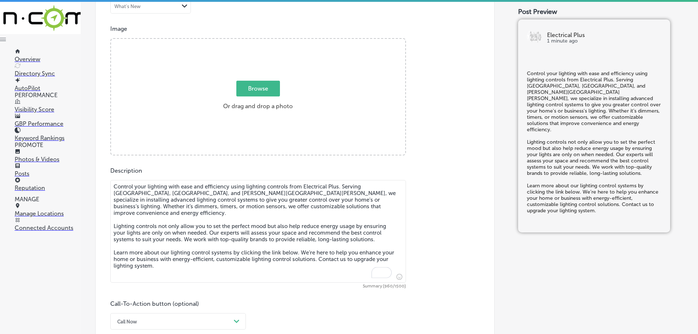
type textarea "Control your lighting with ease and efficiency using lighting controls from Ele…"
click at [255, 86] on span "Browse" at bounding box center [258, 89] width 44 height 16
click at [255, 41] on input "Browse Or drag and drop a photo" at bounding box center [258, 40] width 294 height 2
type input "C:\fakepath\200758757_10157862492136969_3756114471561755955_n.jpg"
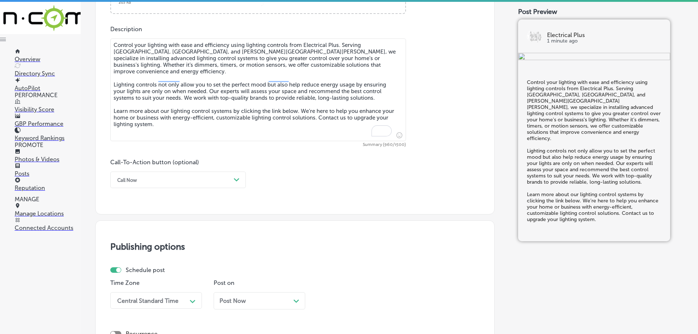
scroll to position [406, 0]
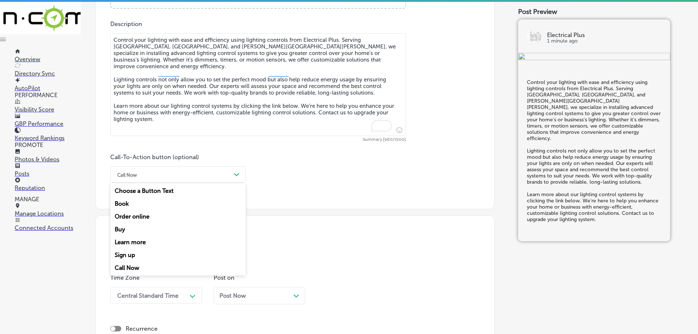
click at [233, 170] on div "Path Created with Sketch." at bounding box center [237, 175] width 12 height 12
click at [139, 240] on div "Learn more" at bounding box center [177, 241] width 135 height 13
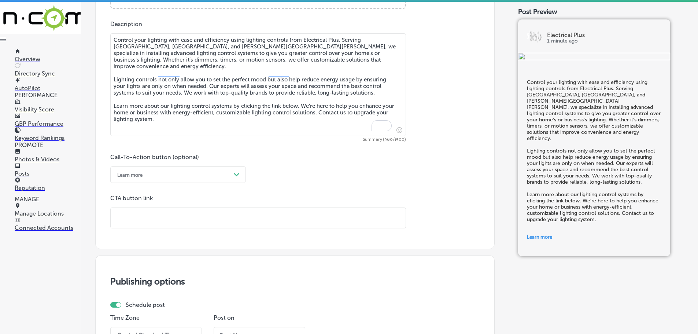
click at [161, 219] on input "text" at bounding box center [258, 218] width 295 height 20
paste input "[URL][DOMAIN_NAME]"
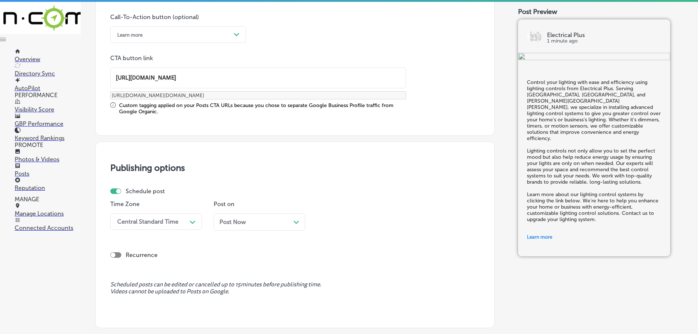
scroll to position [553, 0]
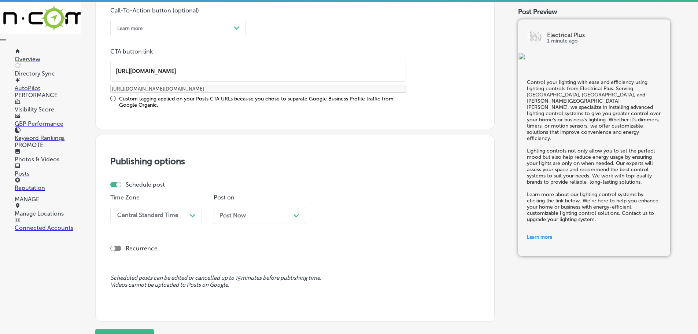
type input "[URL][DOMAIN_NAME]"
click at [177, 215] on div "Central Standard Time" at bounding box center [147, 214] width 61 height 7
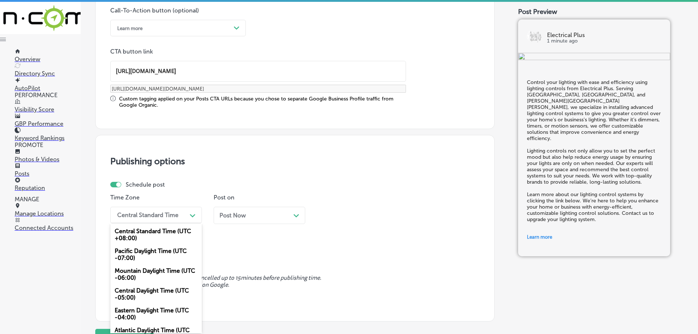
click at [150, 273] on div "Mountain Daylight Time (UTC -06:00)" at bounding box center [156, 274] width 92 height 20
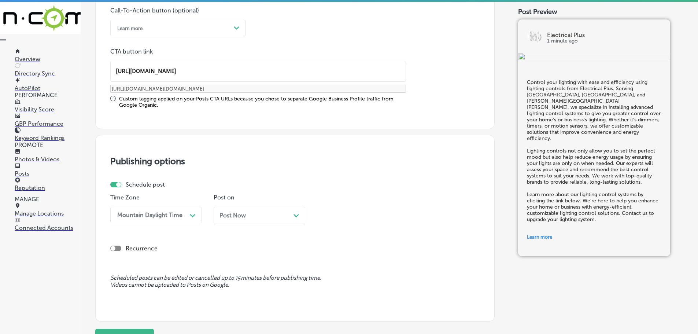
drag, startPoint x: 293, startPoint y: 216, endPoint x: 295, endPoint y: 213, distance: 3.8
click at [293, 216] on div "Post Now Path Created with Sketch." at bounding box center [259, 215] width 80 height 7
click at [389, 214] on div "02:00 PM" at bounding box center [356, 214] width 73 height 13
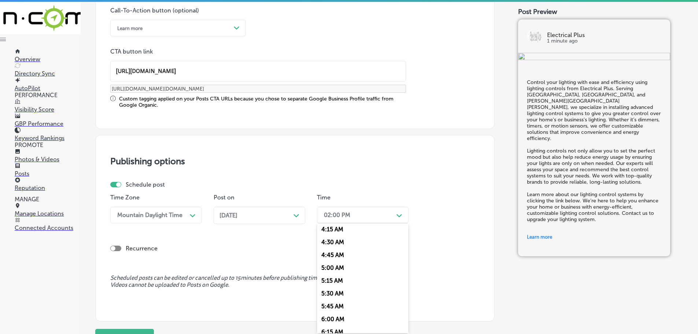
scroll to position [293, 0]
click at [340, 296] on div "7:00 AM" at bounding box center [363, 296] width 92 height 13
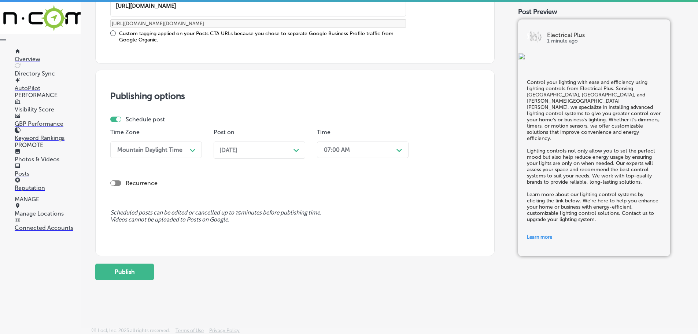
scroll to position [619, 0]
click at [141, 272] on button "Publish" at bounding box center [124, 270] width 59 height 16
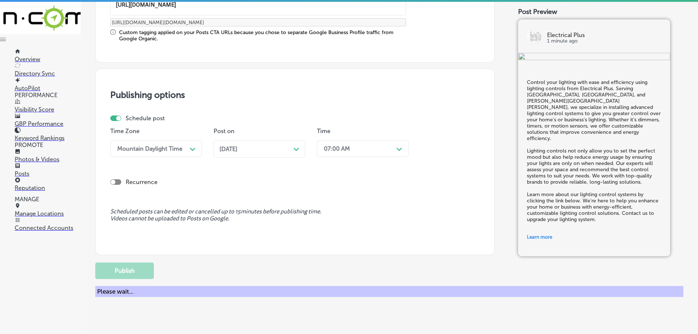
scroll to position [553, 0]
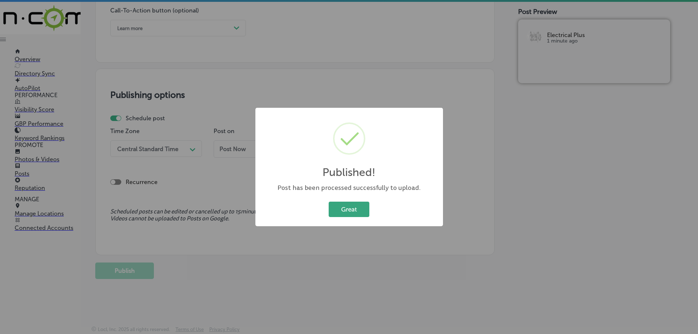
click at [352, 208] on button "Great" at bounding box center [348, 208] width 41 height 15
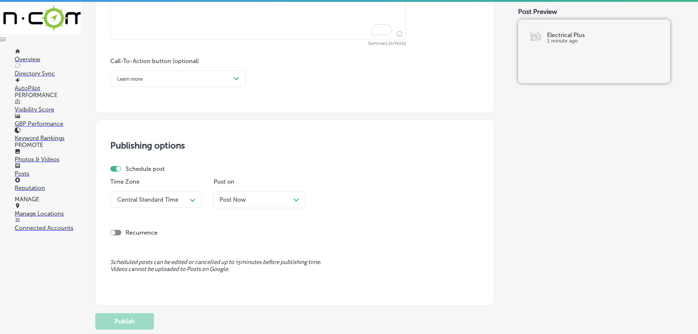
scroll to position [369, 0]
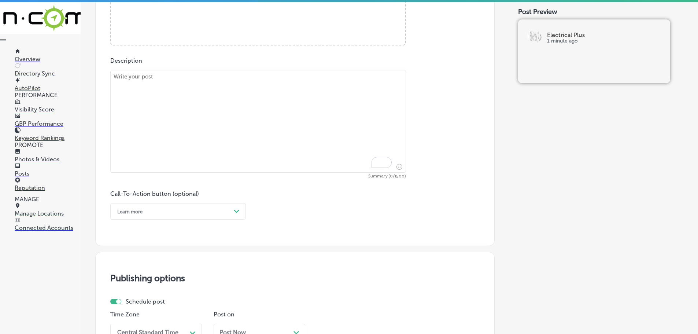
click at [199, 104] on textarea "To enrich screen reader interactions, please activate Accessibility in Grammarl…" at bounding box center [257, 121] width 295 height 103
paste textarea "When it comes to electrical work, you need electrical experts who understand th…"
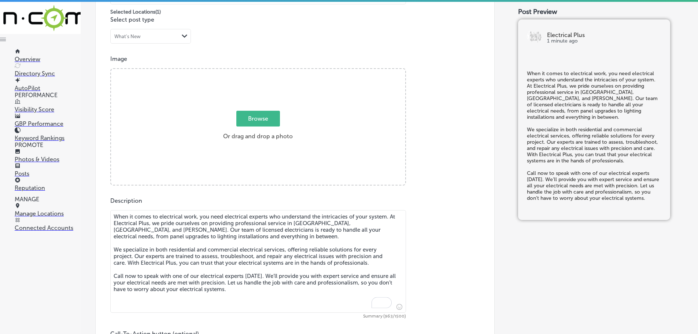
scroll to position [223, 0]
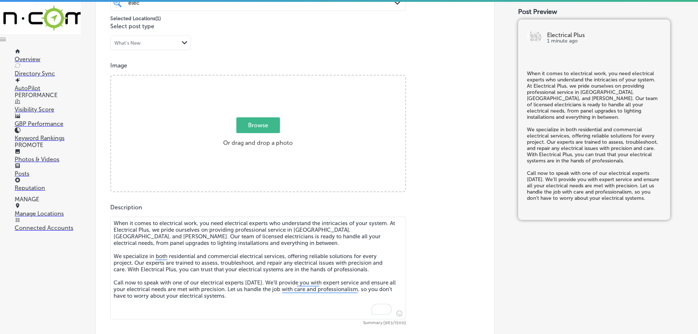
type textarea "When it comes to electrical work, you need electrical experts who understand th…"
click at [272, 130] on span "Browse" at bounding box center [258, 125] width 44 height 16
click at [272, 78] on input "Browse Or drag and drop a photo" at bounding box center [258, 76] width 294 height 2
type input "C:\fakepath\201638774_10157844586691969_6530561735568595044_n.jpg"
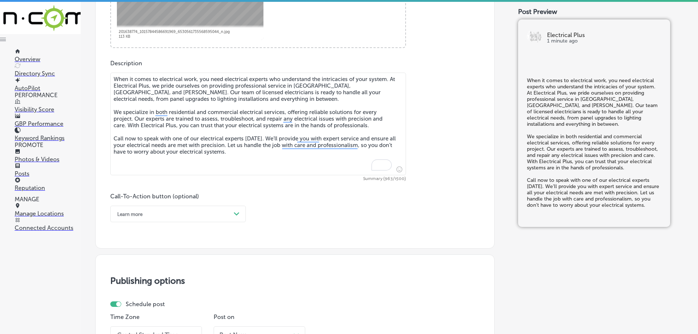
scroll to position [406, 0]
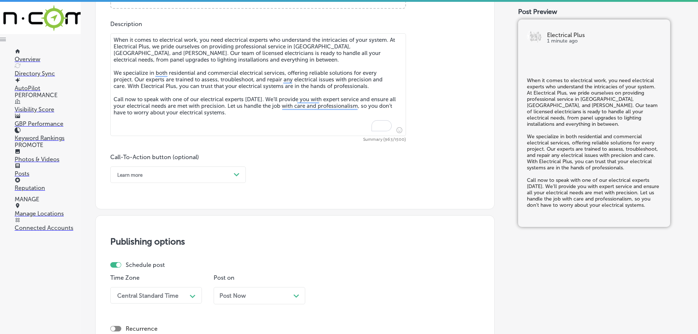
click at [214, 174] on div "Learn more" at bounding box center [172, 174] width 117 height 11
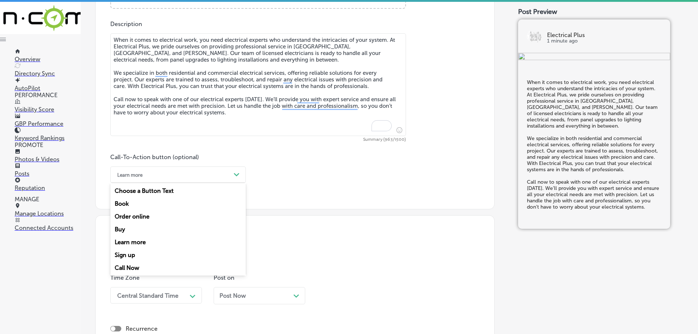
click at [130, 268] on div "Call Now" at bounding box center [177, 267] width 135 height 13
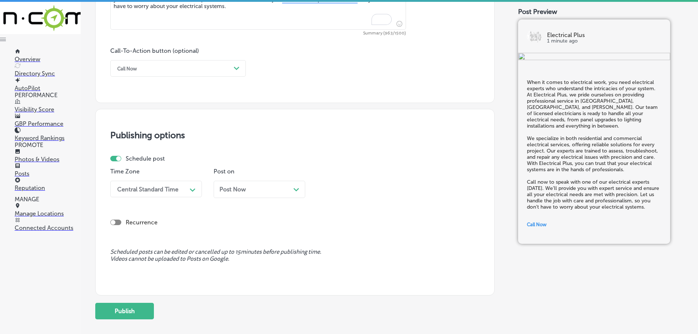
scroll to position [516, 0]
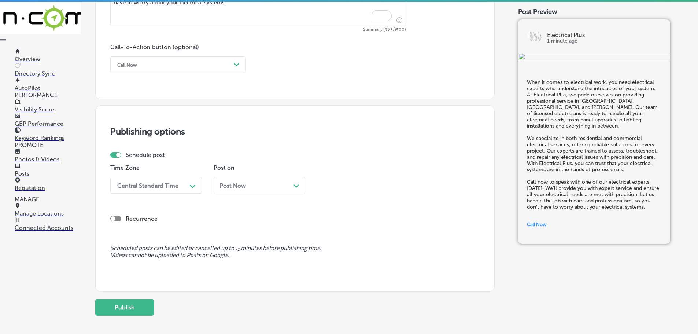
click at [168, 188] on div "Central Standard Time" at bounding box center [147, 185] width 61 height 7
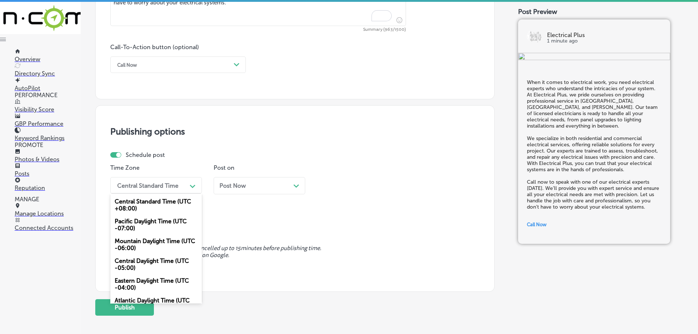
click at [152, 241] on div "Mountain Daylight Time (UTC -06:00)" at bounding box center [156, 244] width 92 height 20
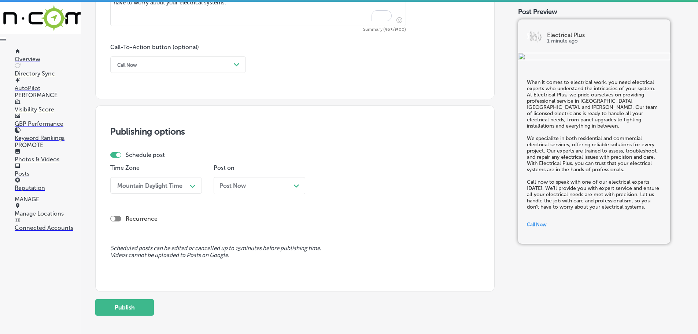
click at [294, 186] on icon "Path Created with Sketch." at bounding box center [295, 185] width 5 height 3
click at [390, 190] on div "02:00 PM" at bounding box center [356, 185] width 73 height 13
click at [340, 265] on div "7:00 AM" at bounding box center [363, 267] width 92 height 13
click at [129, 306] on button "Publish" at bounding box center [124, 307] width 59 height 16
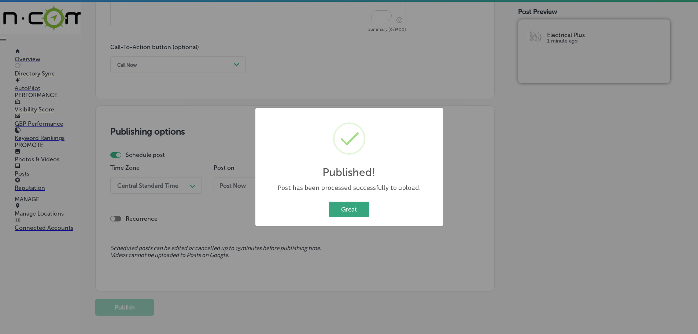
click at [335, 214] on button "Great" at bounding box center [348, 208] width 41 height 15
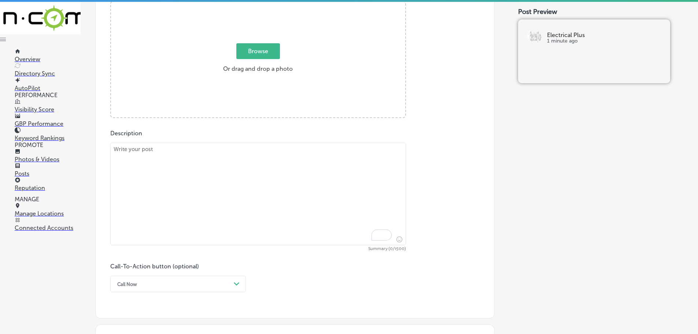
scroll to position [296, 0]
click at [190, 157] on textarea "To enrich screen reader interactions, please activate Accessibility in Grammarl…" at bounding box center [257, 194] width 295 height 103
paste textarea "Electrical Plus offers professional bulb replacement services in [GEOGRAPHIC_DA…"
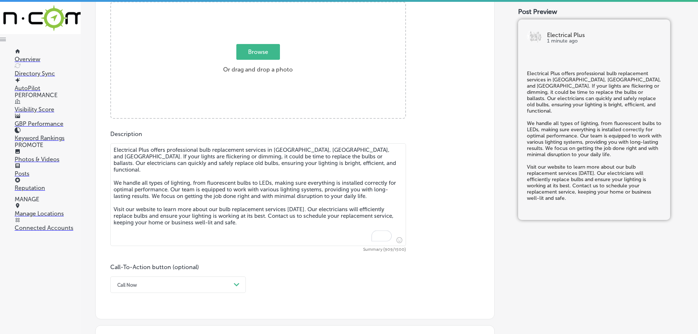
type textarea "Electrical Plus offers professional bulb replacement services in [GEOGRAPHIC_DA…"
click at [251, 51] on span "Browse" at bounding box center [258, 52] width 44 height 16
click at [251, 4] on input "Browse Or drag and drop a photo" at bounding box center [258, 3] width 294 height 2
type input "C:\fakepath\202068853_10157843122606969_8707572156801096948_n.png"
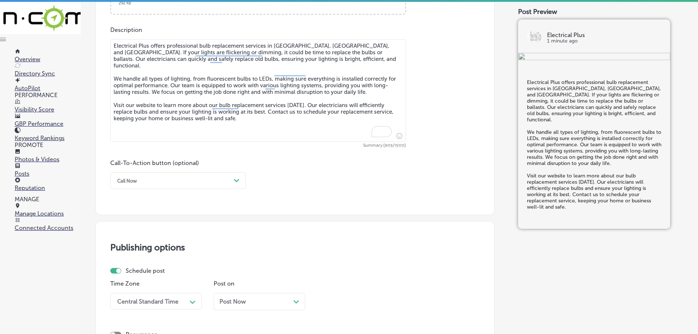
scroll to position [406, 0]
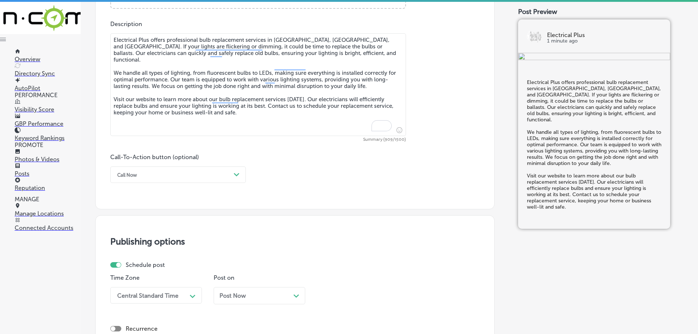
click at [197, 175] on div "Call Now" at bounding box center [172, 174] width 117 height 11
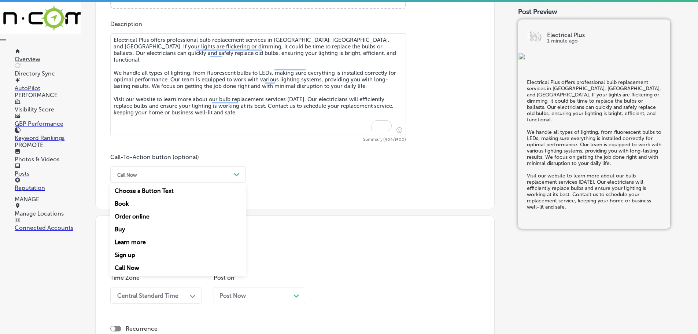
click at [142, 242] on div "Learn more" at bounding box center [177, 241] width 135 height 13
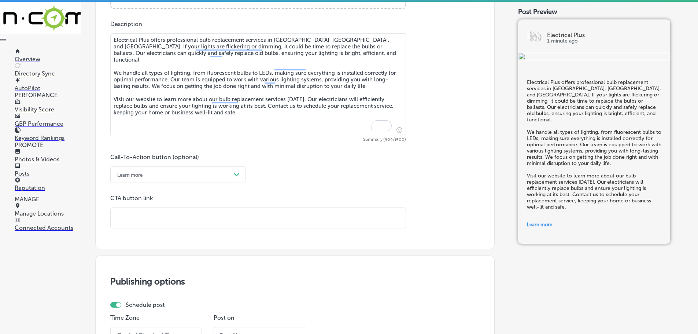
click at [163, 218] on input "text" at bounding box center [258, 218] width 295 height 20
paste input "[URL][DOMAIN_NAME]"
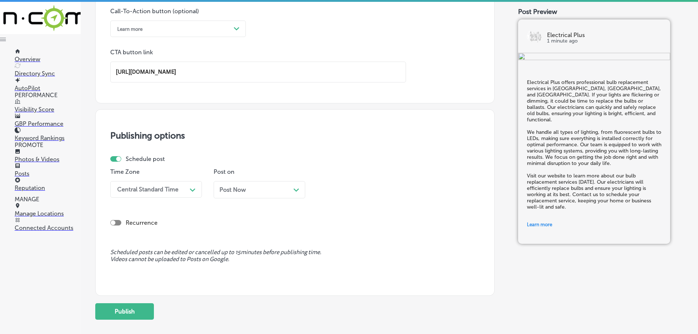
scroll to position [553, 0]
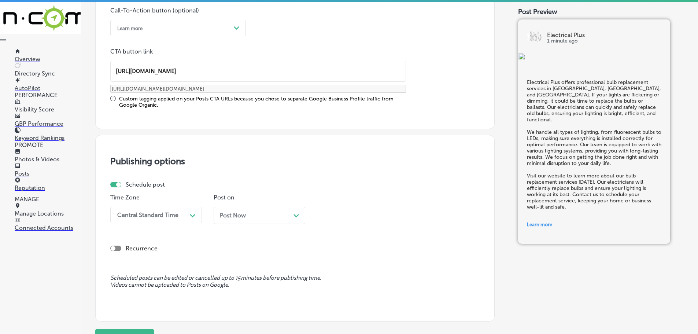
type input "[URL][DOMAIN_NAME]"
click at [186, 213] on div "Central Standard Time" at bounding box center [150, 214] width 73 height 13
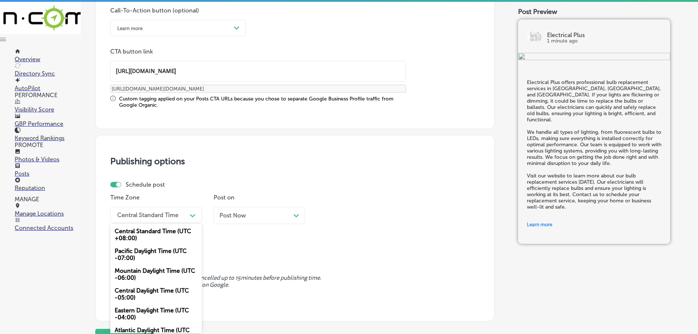
click at [142, 269] on div "Mountain Daylight Time (UTC -06:00)" at bounding box center [156, 274] width 92 height 20
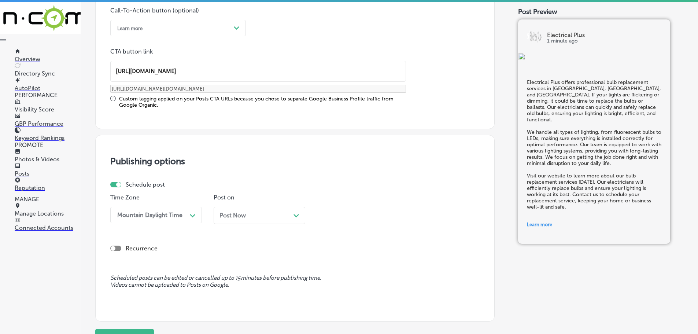
click at [297, 213] on div "Path Created with Sketch." at bounding box center [296, 215] width 6 height 6
click at [368, 215] on div "02:00 PM" at bounding box center [356, 214] width 73 height 13
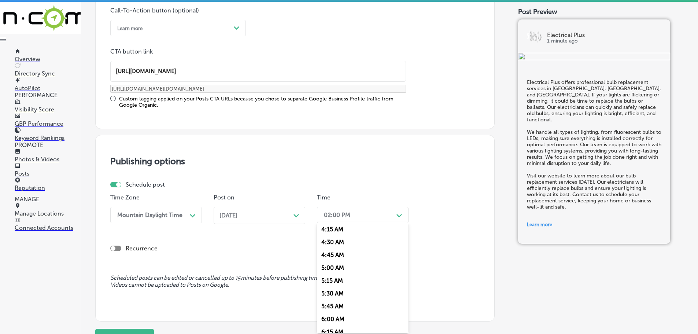
scroll to position [293, 0]
click at [341, 293] on div "7:00 AM" at bounding box center [363, 296] width 92 height 13
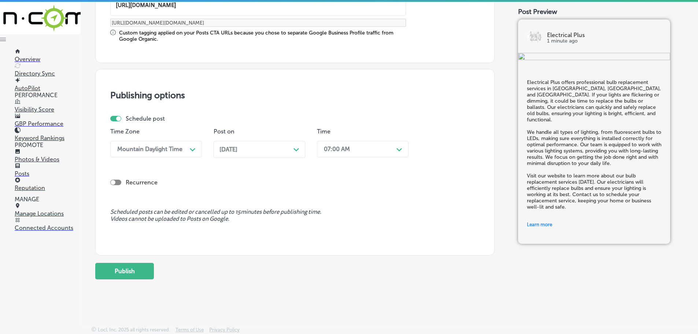
scroll to position [619, 0]
click at [129, 274] on button "Publish" at bounding box center [124, 270] width 59 height 16
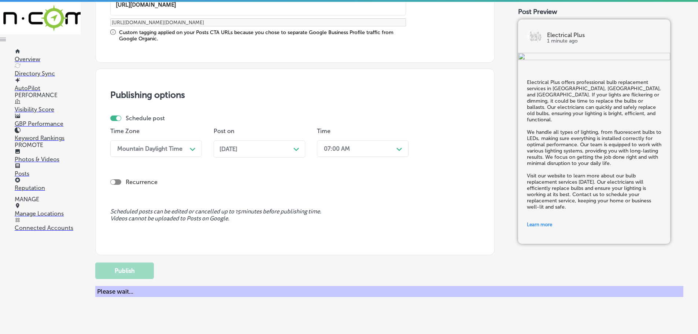
scroll to position [553, 0]
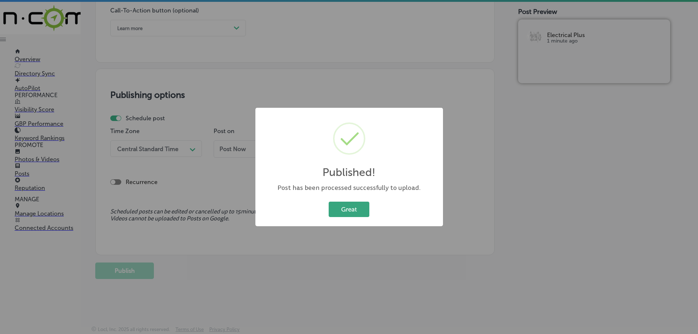
click at [338, 213] on button "Great" at bounding box center [348, 208] width 41 height 15
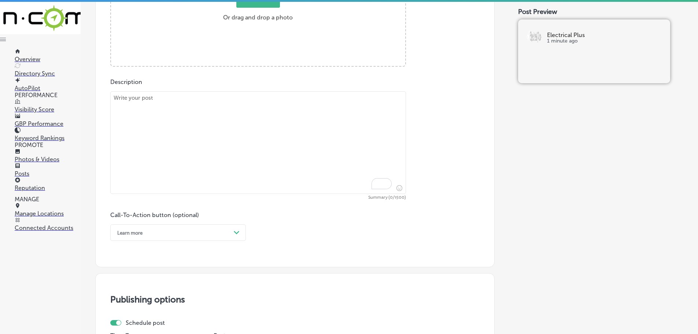
scroll to position [333, 0]
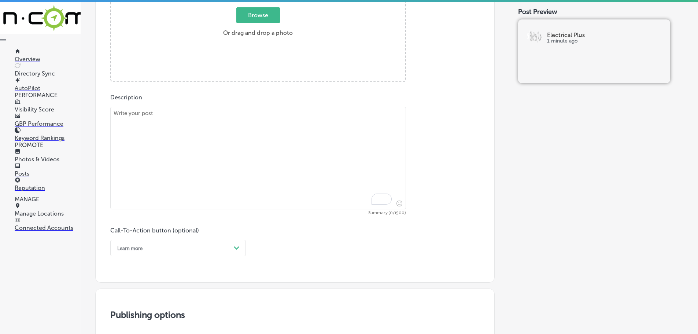
click at [205, 132] on textarea "To enrich screen reader interactions, please activate Accessibility in Grammarl…" at bounding box center [257, 158] width 295 height 103
paste textarea "Transform your outdoor space with professional landscape lighting from Electric…"
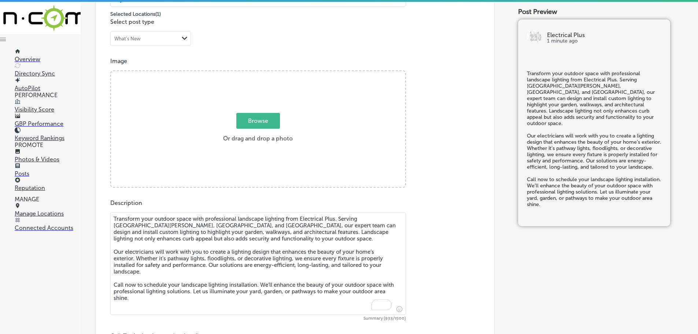
scroll to position [223, 0]
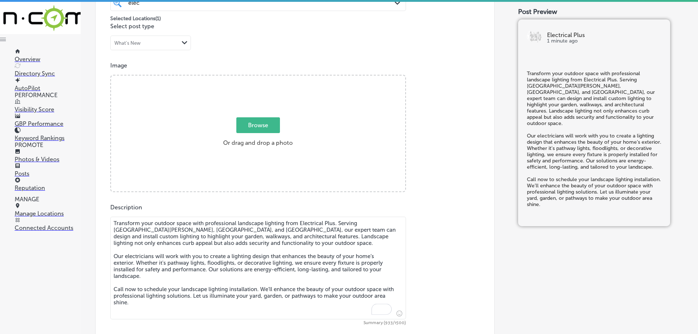
type textarea "Transform your outdoor space with professional landscape lighting from Electric…"
click at [258, 125] on span "Browse" at bounding box center [258, 125] width 44 height 16
click at [258, 78] on input "Browse Or drag and drop a photo" at bounding box center [258, 76] width 294 height 2
type input "C:\fakepath\198520729_10157826794106969_4410143165391579679_n.jpg"
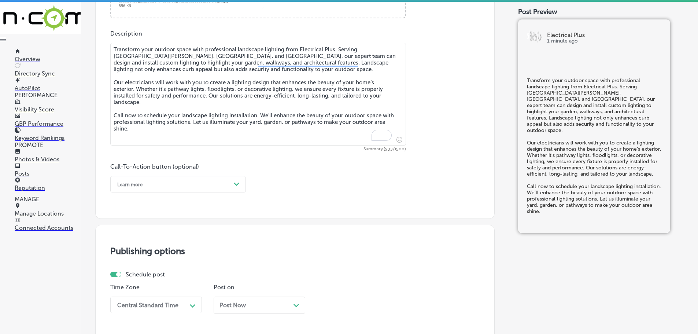
scroll to position [406, 0]
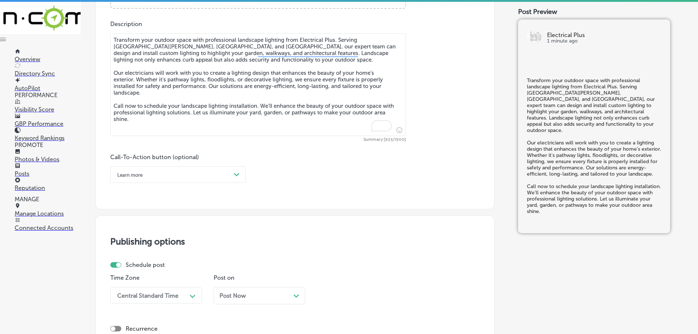
click at [211, 175] on div "Learn more" at bounding box center [172, 174] width 117 height 11
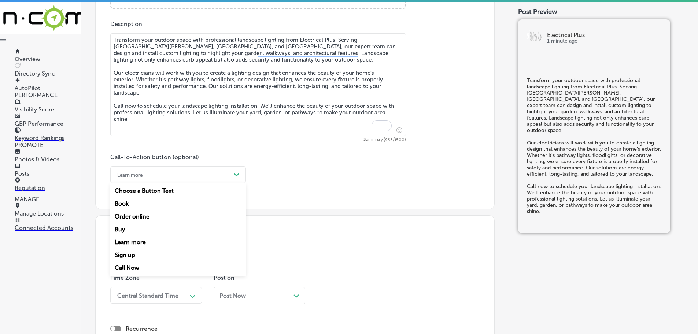
drag, startPoint x: 133, startPoint y: 268, endPoint x: 141, endPoint y: 263, distance: 8.9
click at [134, 267] on div "Call Now" at bounding box center [177, 267] width 135 height 13
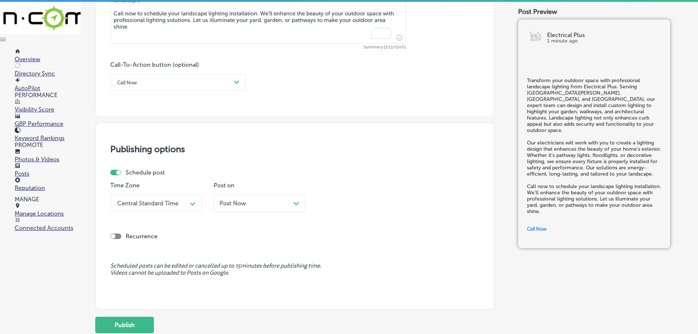
scroll to position [516, 0]
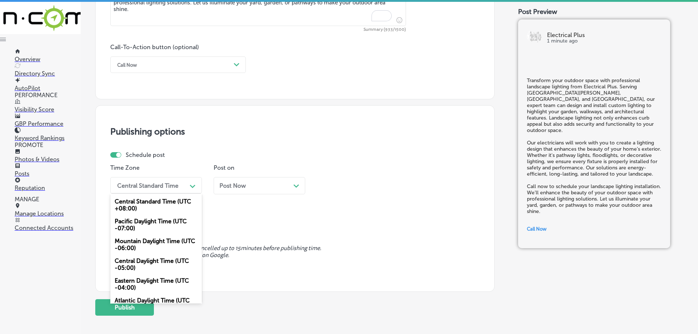
click at [183, 190] on div "Central Standard Time" at bounding box center [150, 185] width 73 height 13
drag, startPoint x: 153, startPoint y: 242, endPoint x: 198, endPoint y: 230, distance: 47.0
click at [154, 242] on div "Mountain Daylight Time (UTC -06:00)" at bounding box center [156, 244] width 92 height 20
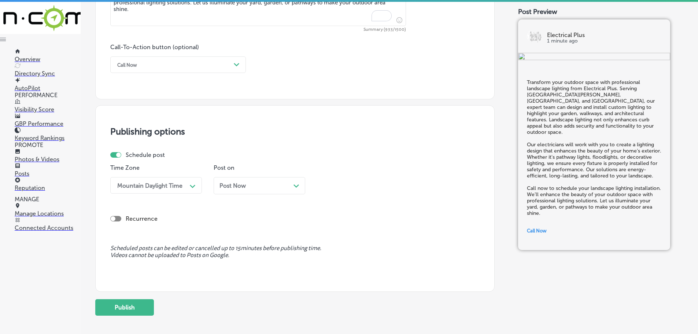
click at [296, 185] on icon "Path Created with Sketch." at bounding box center [295, 185] width 5 height 3
click at [381, 182] on div "02:00 PM" at bounding box center [356, 185] width 73 height 13
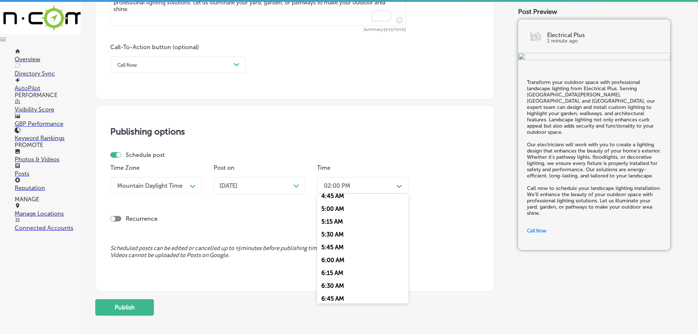
scroll to position [293, 0]
click at [347, 265] on div "7:00 AM" at bounding box center [363, 267] width 92 height 13
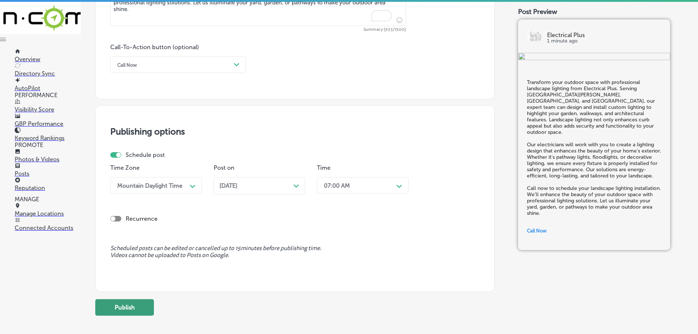
click at [129, 312] on button "Publish" at bounding box center [124, 307] width 59 height 16
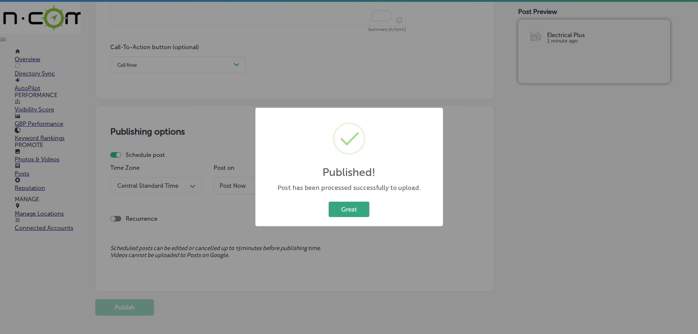
click at [332, 207] on button "Great" at bounding box center [348, 208] width 41 height 15
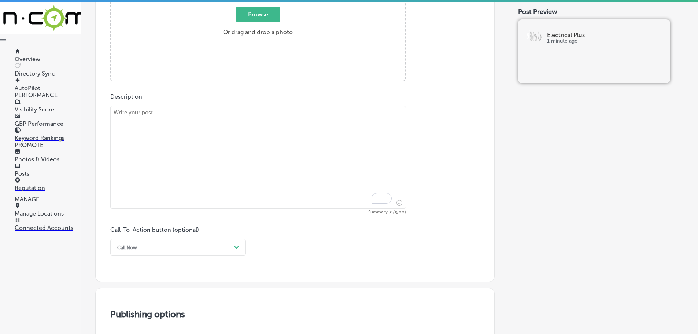
scroll to position [296, 0]
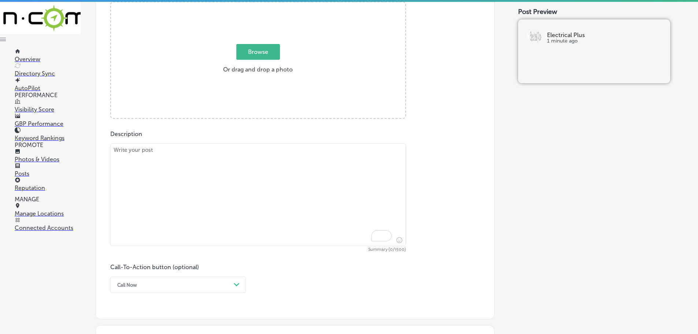
click at [204, 162] on textarea "To enrich screen reader interactions, please activate Accessibility in Grammarl…" at bounding box center [257, 194] width 295 height 103
paste textarea "Ensure your home or business is safe with a comprehensive electrical safety ins…"
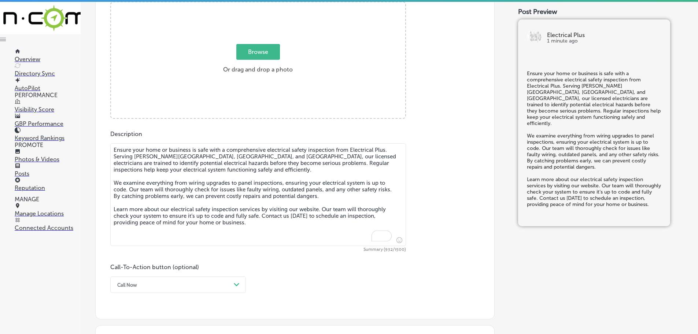
type textarea "Ensure your home or business is safe with a comprehensive electrical safety ins…"
click at [250, 54] on span "Browse" at bounding box center [258, 52] width 44 height 16
click at [250, 4] on input "Browse Or drag and drop a photo" at bounding box center [258, 3] width 294 height 2
type input "C:\fakepath\204908299_10157852966841969_8261930684709176573_n.jpg"
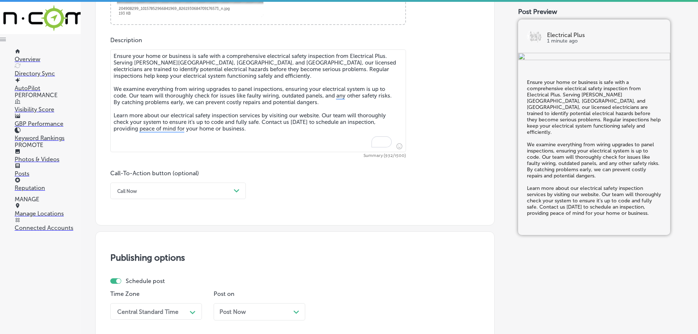
scroll to position [406, 0]
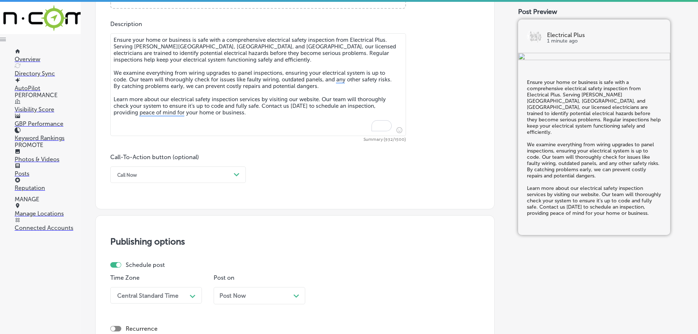
click at [216, 174] on div "Call Now" at bounding box center [172, 174] width 117 height 11
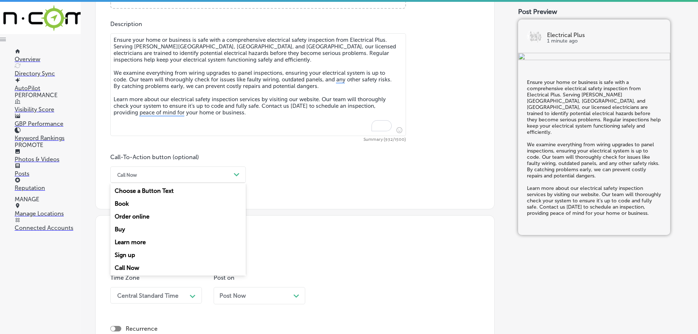
drag, startPoint x: 129, startPoint y: 245, endPoint x: 132, endPoint y: 241, distance: 4.4
click at [129, 244] on div "Learn more" at bounding box center [177, 241] width 135 height 13
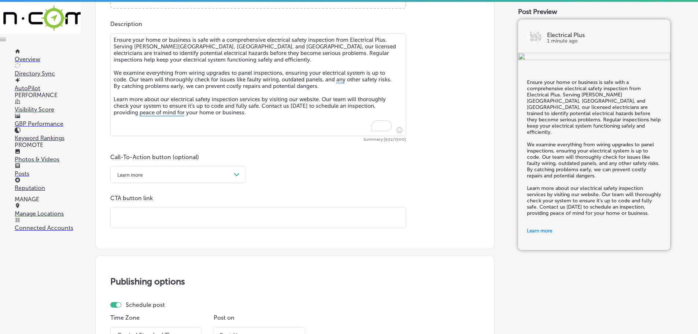
click at [155, 218] on input "text" at bounding box center [258, 218] width 295 height 20
paste input "[URL][DOMAIN_NAME]"
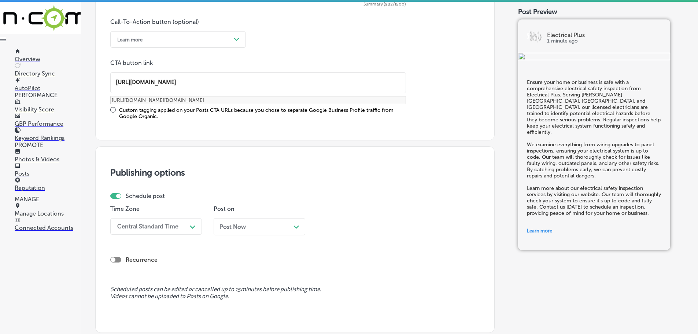
scroll to position [553, 0]
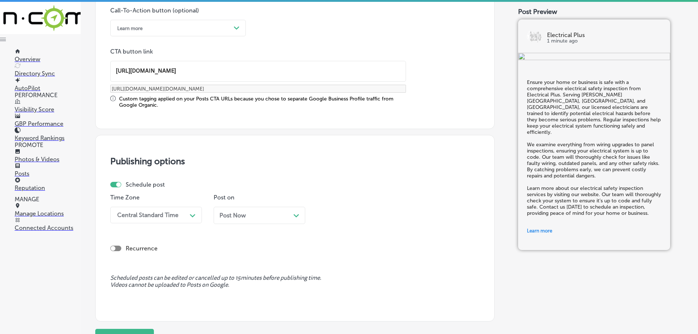
type input "[URL][DOMAIN_NAME]"
click at [180, 215] on div "Central Standard Time" at bounding box center [150, 214] width 73 height 13
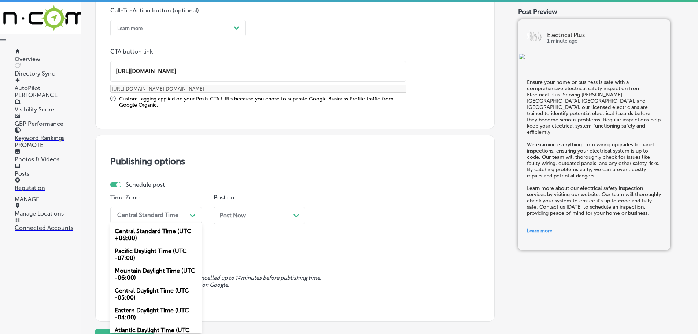
click at [138, 272] on div "Mountain Daylight Time (UTC -06:00)" at bounding box center [156, 274] width 92 height 20
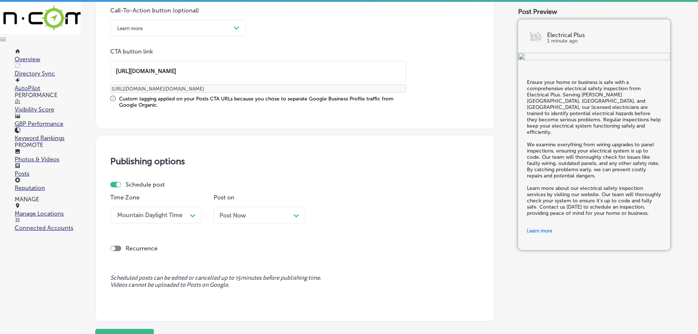
click at [293, 215] on icon "Path Created with Sketch." at bounding box center [295, 215] width 5 height 3
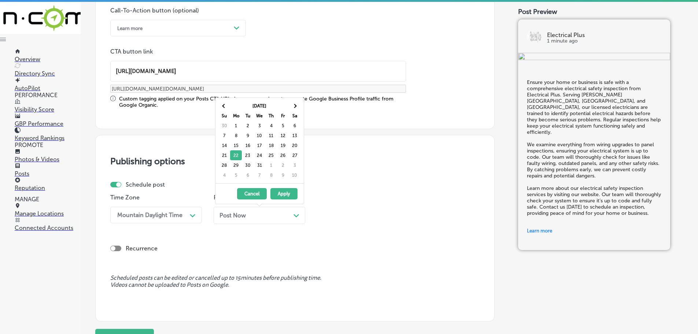
drag, startPoint x: 233, startPoint y: 164, endPoint x: 246, endPoint y: 167, distance: 12.9
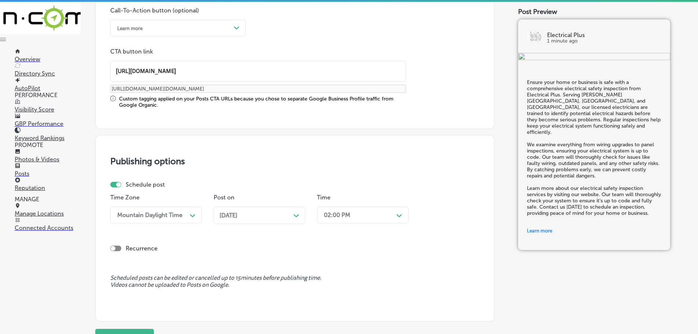
click at [364, 215] on div "02:00 PM" at bounding box center [356, 214] width 73 height 13
drag, startPoint x: 339, startPoint y: 294, endPoint x: 332, endPoint y: 286, distance: 10.1
click at [339, 294] on div "7:00 AM" at bounding box center [363, 296] width 92 height 13
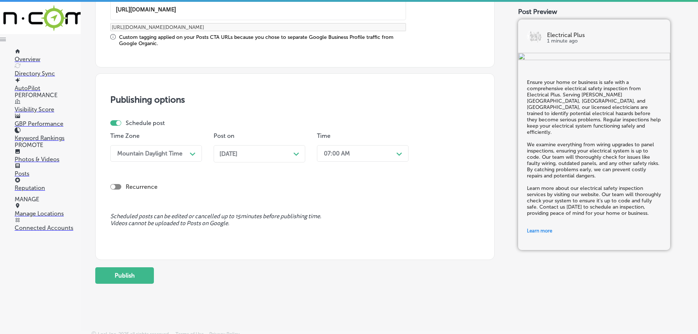
scroll to position [619, 0]
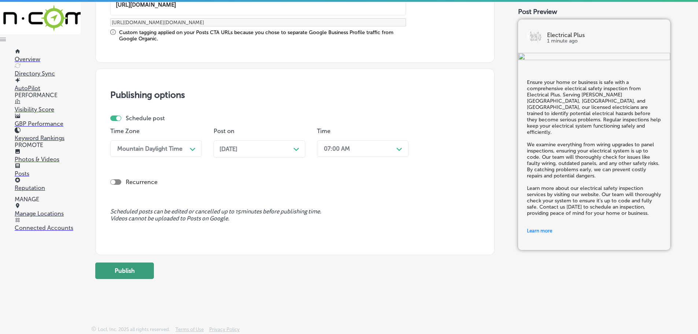
click at [141, 273] on button "Publish" at bounding box center [124, 270] width 59 height 16
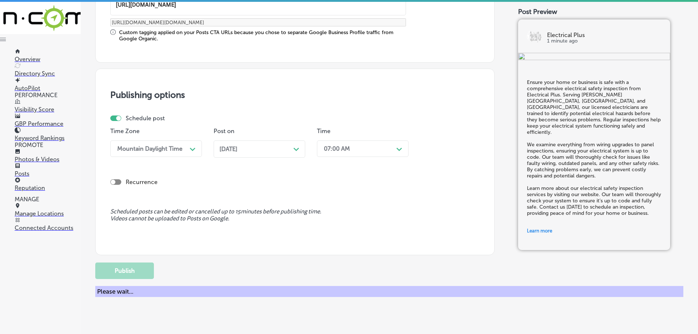
scroll to position [553, 0]
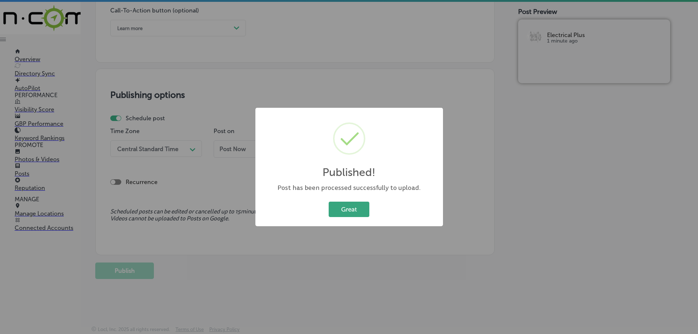
click at [344, 211] on button "Great" at bounding box center [348, 208] width 41 height 15
